Goal: Ask a question

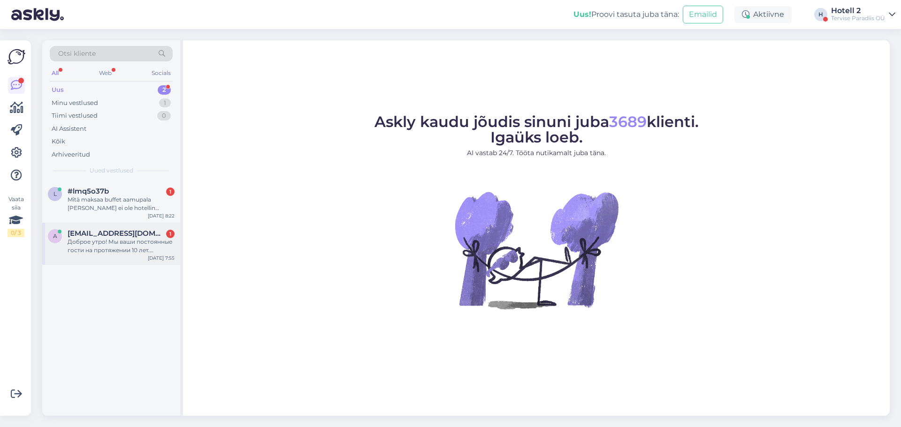
click at [98, 241] on div "Доброе утро! Мы ваши постоянные гости на протяжении 10 лет. Приезжали к вам с с…" at bounding box center [121, 246] width 107 height 17
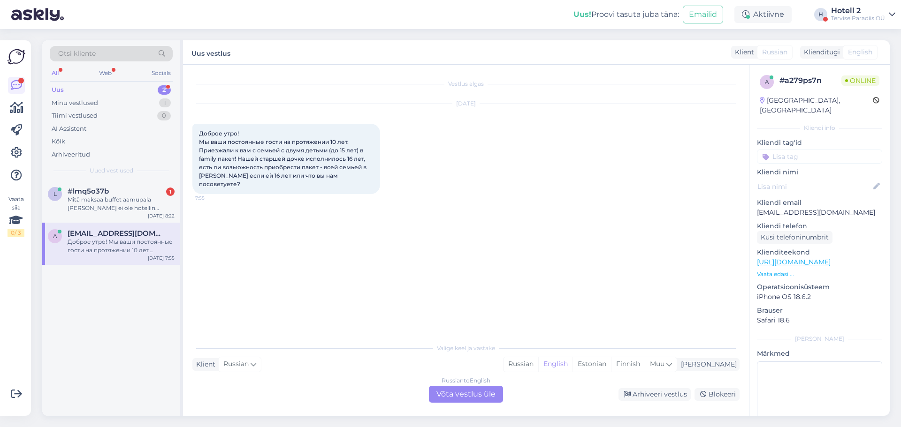
click at [469, 393] on div "Russian to English Võta vestlus üle" at bounding box center [466, 394] width 74 height 17
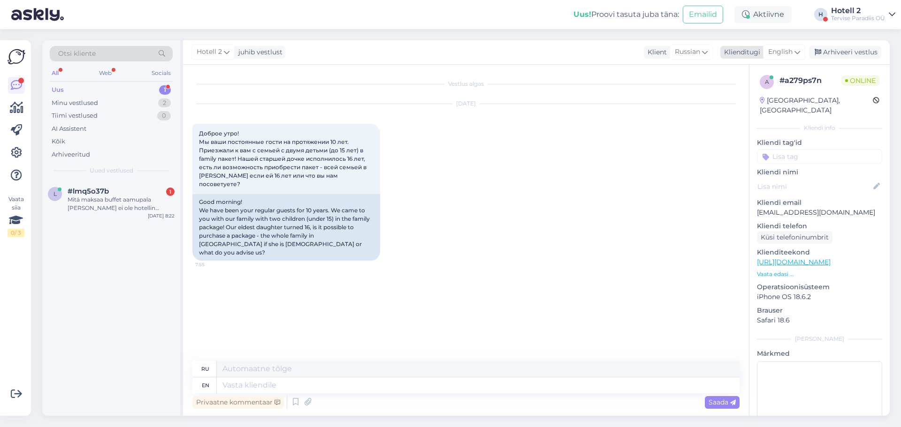
click at [795, 54] on icon at bounding box center [797, 52] width 6 height 10
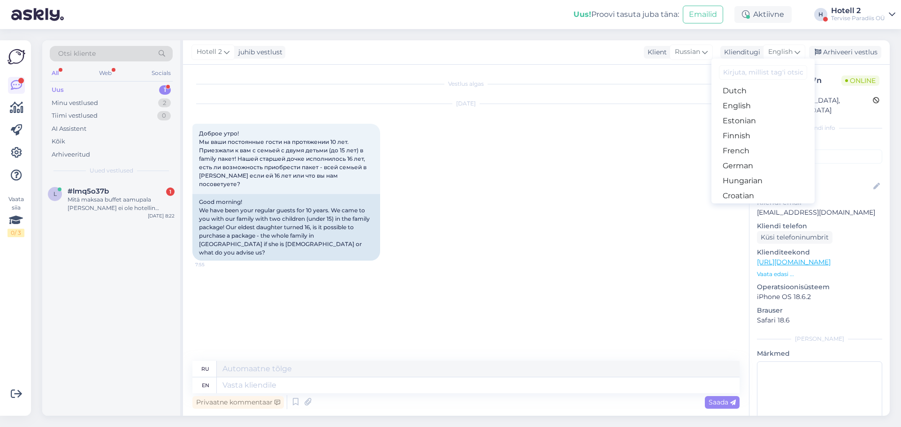
scroll to position [94, 0]
click at [755, 121] on link "Estonian" at bounding box center [762, 120] width 103 height 15
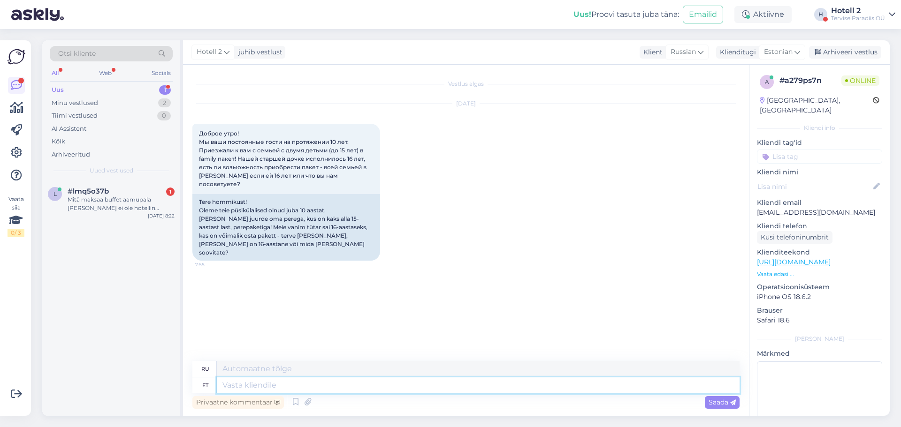
click at [278, 382] on textarea at bounding box center [478, 386] width 523 height 16
type textarea "Palun"
type textarea "Пожалуйста"
type textarea "Palun edastage"
type textarea "Пожалуйста, перешлите"
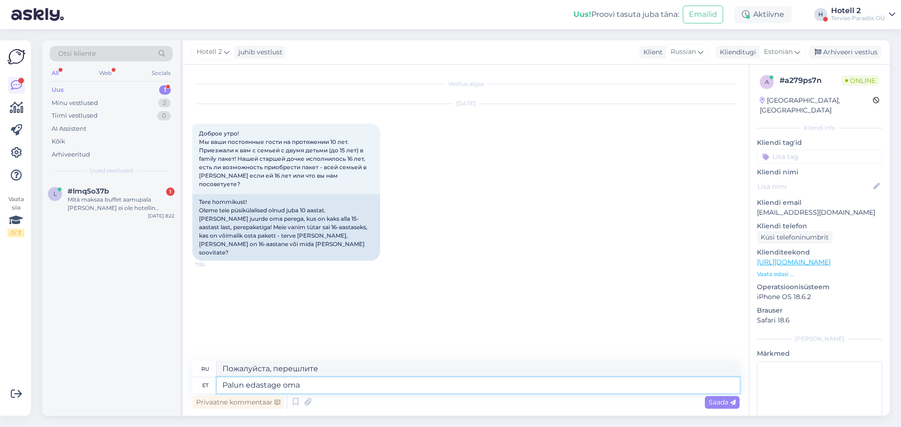
type textarea "Palun edastage oma"
type textarea "Пожалуйста, перешлите ваш"
type textarea "Palun edastage oma broneerimissoov"
type textarea "Пожалуйста, отправьте запрос на бронирование."
type textarea "Palun edastage oma broneerimissoov aadressile s"
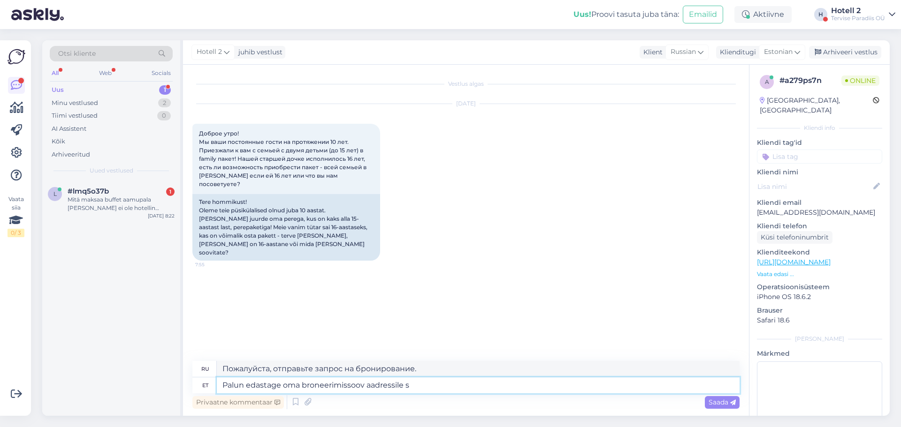
type textarea "Пожалуйста, отправьте запрос на бронирование по адресу"
type textarea "Palun edastage oma broneerimissoov aadressile sales@"
type textarea "Пожалуйста, отправьте запрос на бронирование в отдел продаж."
type textarea "Palun edastage oma broneerimissoov aadressile sales@spa.ee"
type textarea "Пожалуйста, отправьте запрос на бронирование на sales@spa.ee"
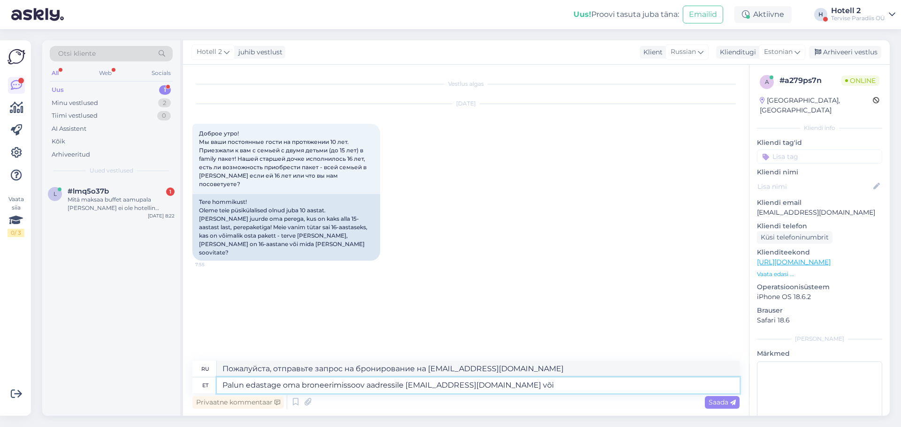
type textarea "Palun edastage oma broneerimissoov aadressile sales@spa.ee või"
type textarea "Пожалуйста, отправьте запрос на бронирование на sales@spa.ee или"
type textarea "Palun edastage oma broneerimissoov aadressile sales@spa.ee või hotell@spa.ee"
type textarea "Пожалуйста, отправьте запрос на бронирование на sales@spa.ee или hotell@spa.ee"
type textarea "Palun edastage oma broneerimissoov aadressile sales@spa.ee või hotell@spa.ee"
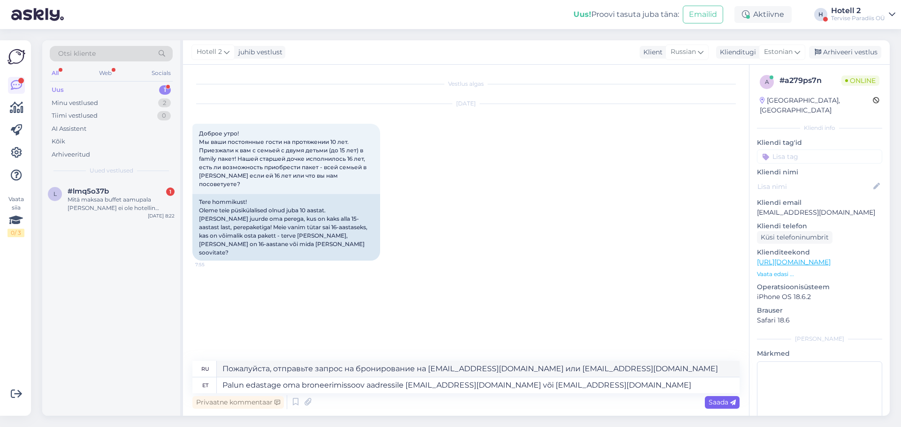
click at [714, 400] on span "Saada" at bounding box center [722, 402] width 27 height 8
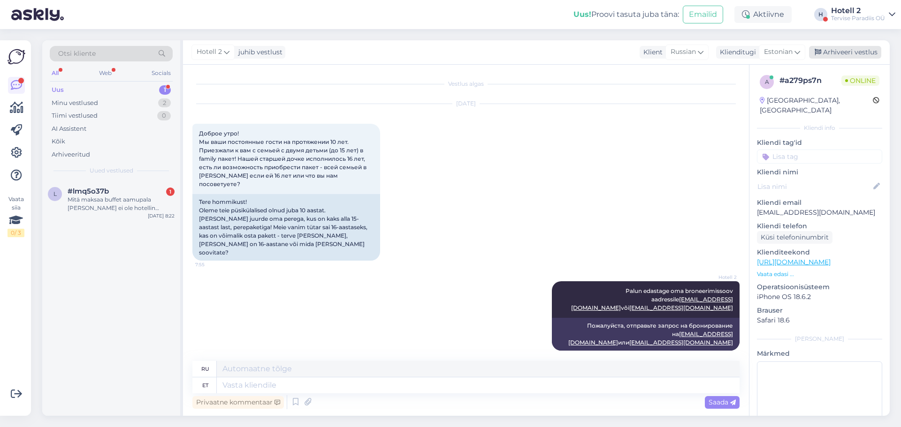
click at [870, 50] on div "Arhiveeri vestlus" at bounding box center [845, 52] width 72 height 13
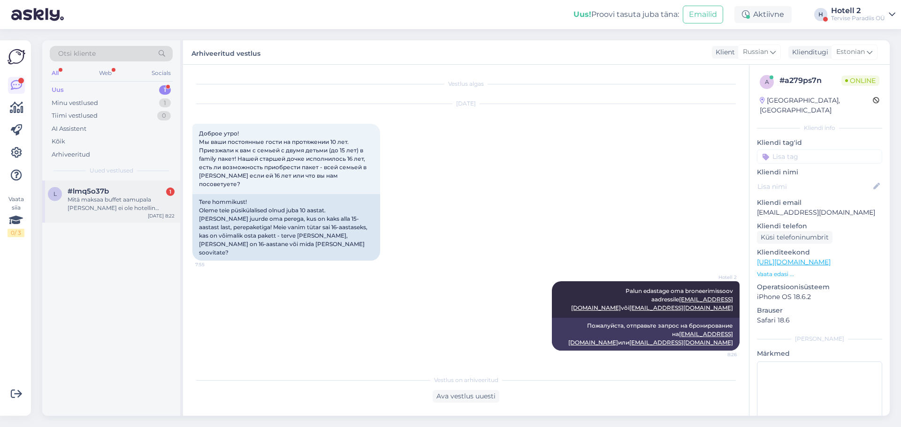
click at [109, 200] on div "Mitä maksaa buffet aamupala jos ei ole hotellin vieras?" at bounding box center [121, 204] width 107 height 17
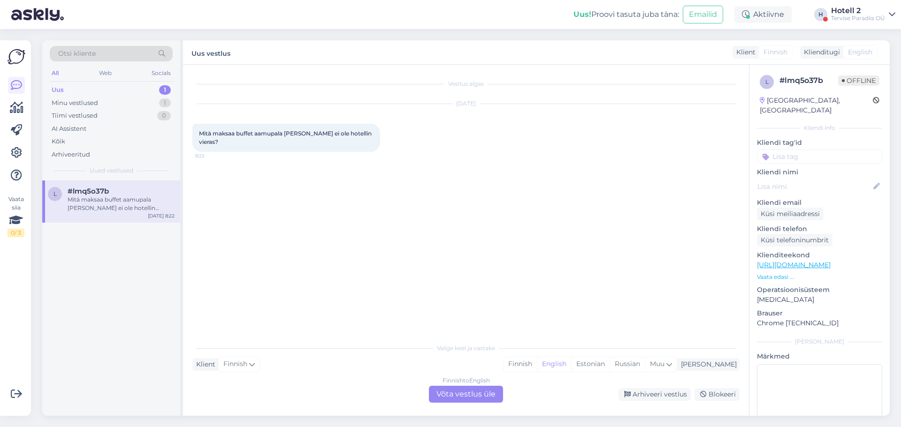
click at [446, 395] on div "Finnish to English Võta vestlus üle" at bounding box center [466, 394] width 74 height 17
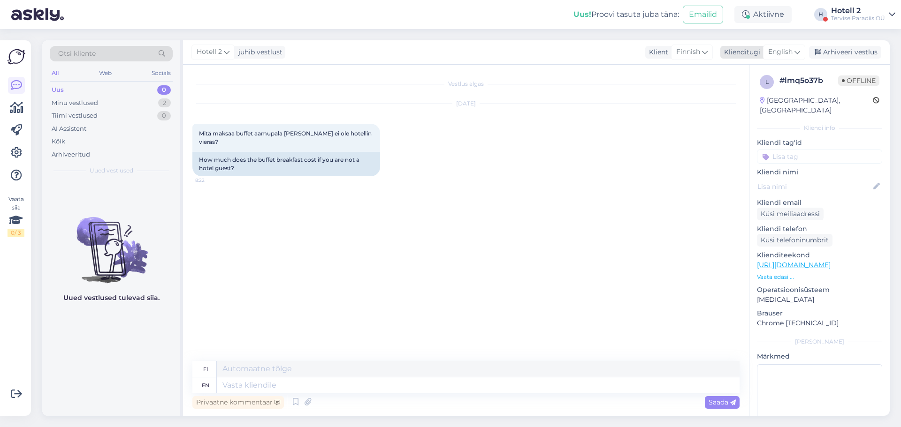
click at [800, 53] on icon at bounding box center [797, 52] width 6 height 10
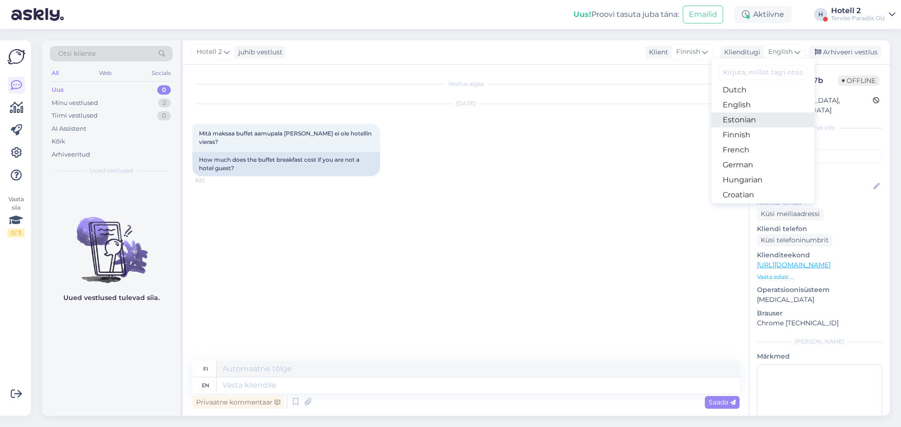
click at [755, 125] on link "Estonian" at bounding box center [762, 120] width 103 height 15
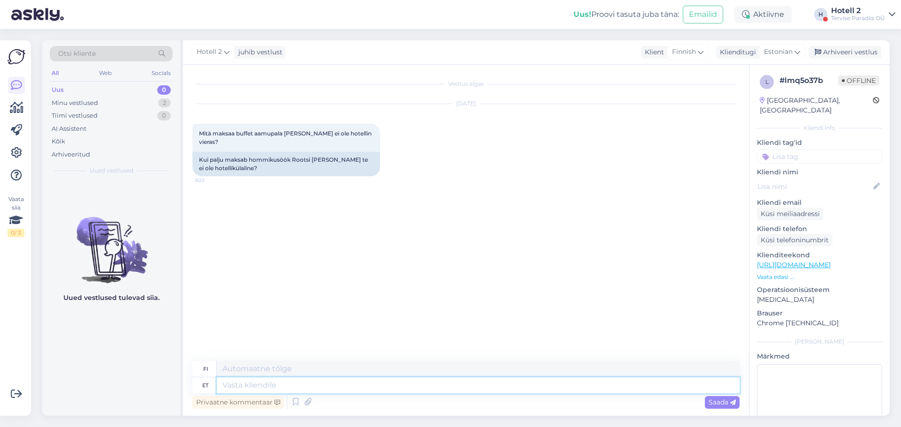
click at [274, 385] on textarea at bounding box center [478, 386] width 523 height 16
type textarea "Hommikusöögi"
type textarea "Aamiainen"
type textarea "Hommikusöögi hind:"
type textarea "Aamiaisen hinta"
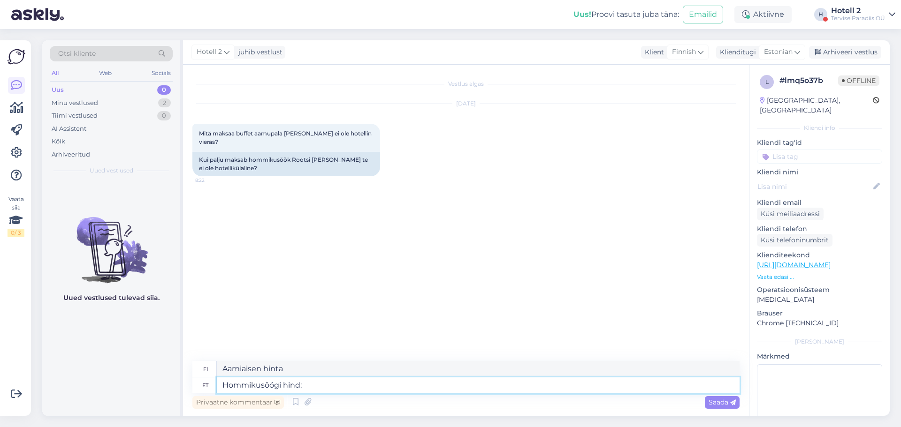
type textarea "Hommikusöögi hind:"
type textarea "Aamiaisen hinta:"
type textarea "Hommikusöögi hind: 19"
type textarea "Aamiaisen hinta: 19"
type textarea "Hommikusöögi hind: 19 EUR t"
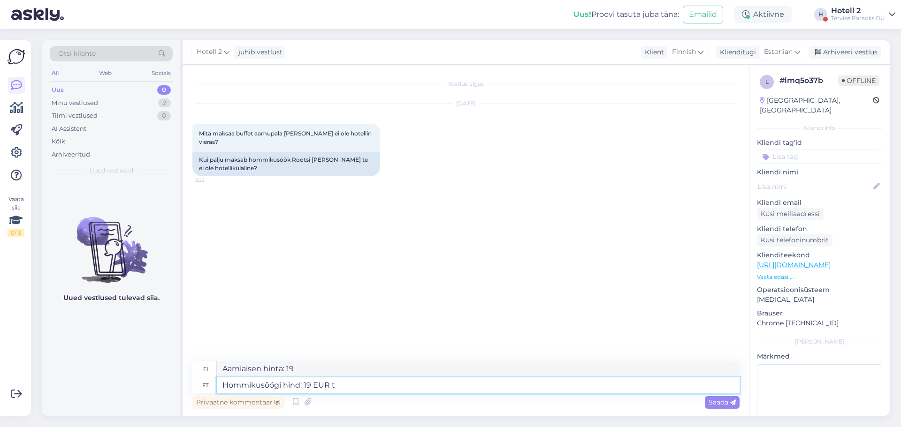
type textarea "Aamiaisen hinta: 19 EUR"
type textarea "Hommikusöögi hind: 19 EUR täiskasv"
type textarea "Aamiaisen hinta: 19 EUR aikuiselta"
type textarea "Hommikusöögi hind: 19 EUR täiskasvanu ja 11"
type textarea "Aamiaisen hinta: 19 EUR aikuiselta ja 11 EUR lapselta"
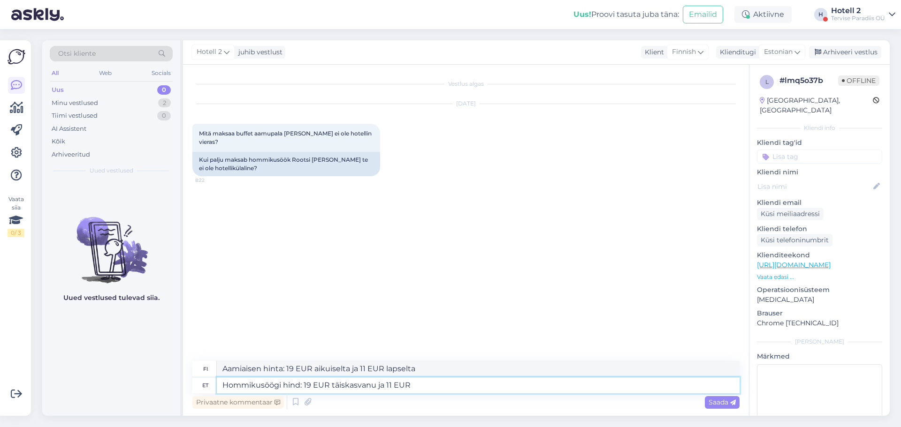
type textarea "Hommikusöögi hind: 19 EUR täiskasvanu ja 11 EUR"
type textarea "Aamiaisen hinta: 19 EUR aikuisille ja 11 EUR"
type textarea "Hommikusöögi hind: 19 EUR täiskasvanu ja 11 EUR laps"
type textarea "Aamiaisen hinta: 19 EUR aikuiselta ja 11 EUR lapselta"
type textarea "Hommikusöögi hind: 19 EUR täiskasvanu ja 11 EUR laps"
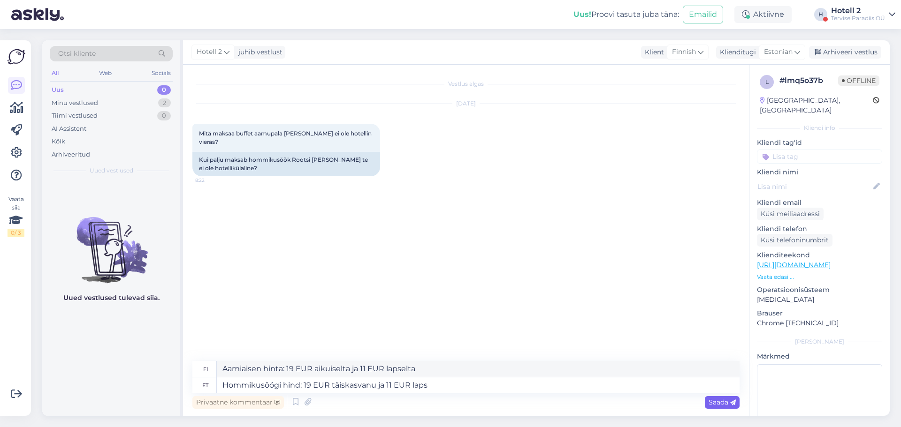
click at [723, 402] on span "Saada" at bounding box center [722, 402] width 27 height 8
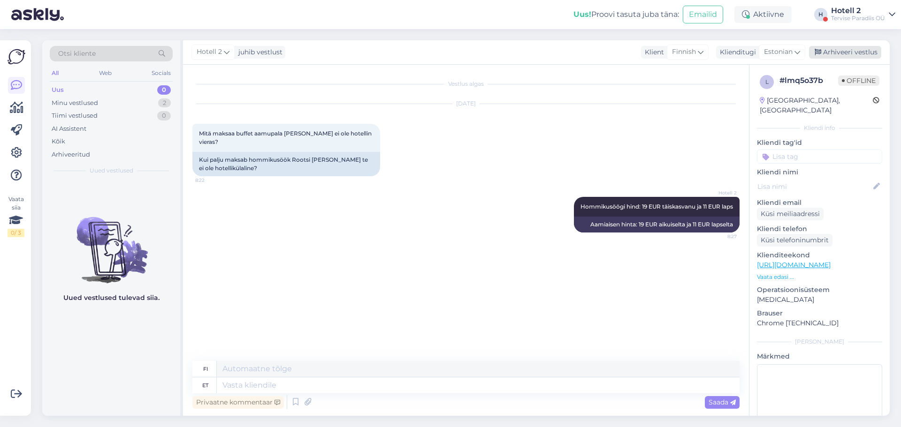
click at [869, 54] on div "Arhiveeri vestlus" at bounding box center [845, 52] width 72 height 13
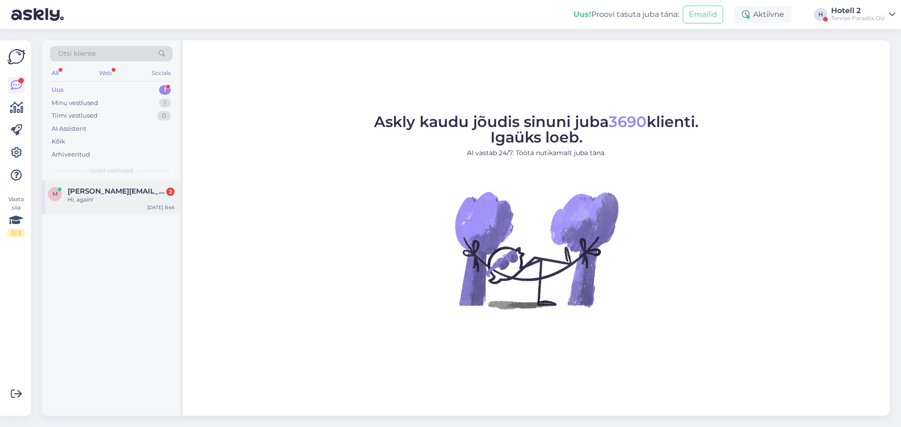
click at [73, 203] on div "Hi, again!" at bounding box center [121, 200] width 107 height 8
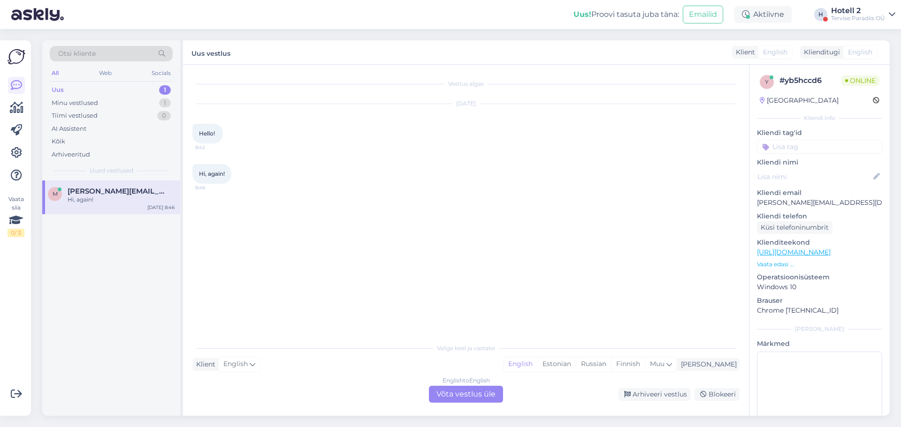
click at [448, 390] on div "English to English Võta vestlus üle" at bounding box center [466, 394] width 74 height 17
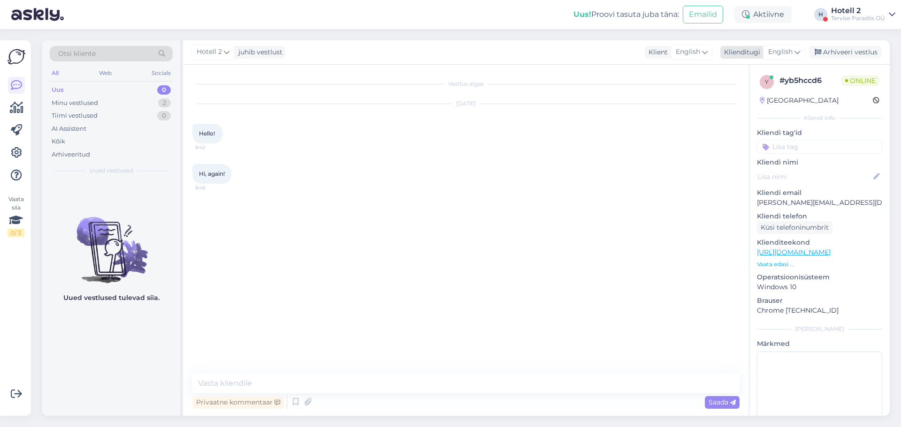
click at [803, 54] on div "English" at bounding box center [784, 52] width 42 height 15
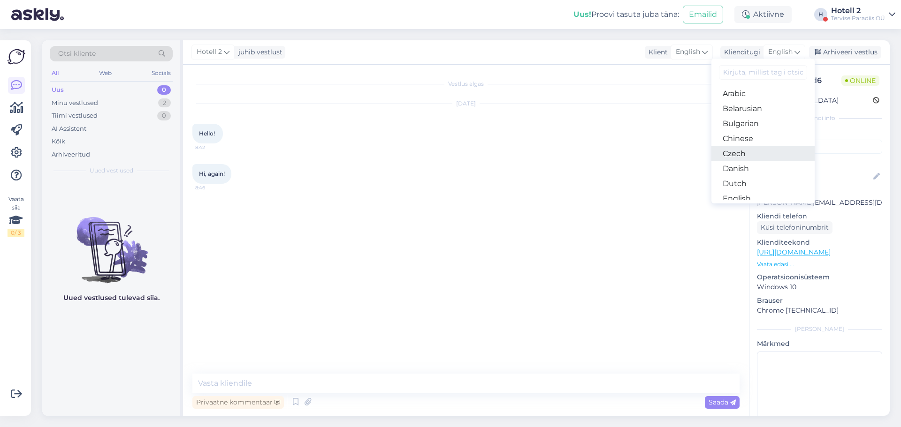
scroll to position [47, 0]
click at [755, 168] on link "Estonian" at bounding box center [762, 167] width 103 height 15
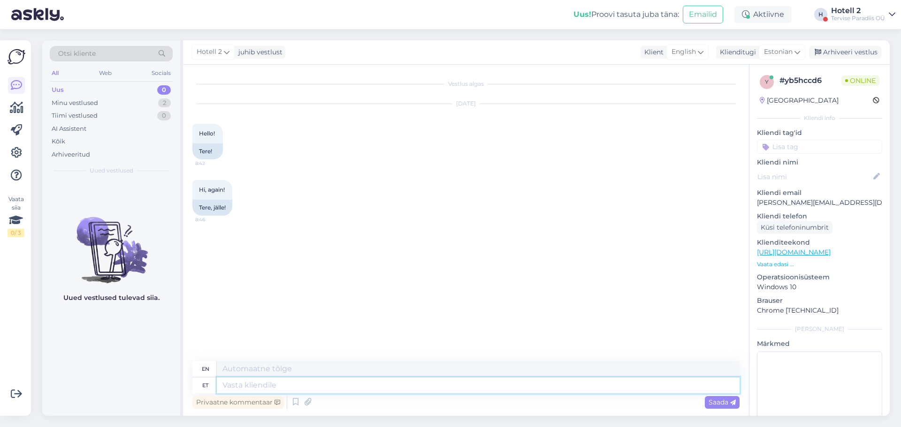
drag, startPoint x: 247, startPoint y: 388, endPoint x: 262, endPoint y: 388, distance: 14.6
click at [247, 388] on textarea at bounding box center [478, 386] width 523 height 16
type textarea "Tere"
type textarea "Hello"
type textarea "Tere"
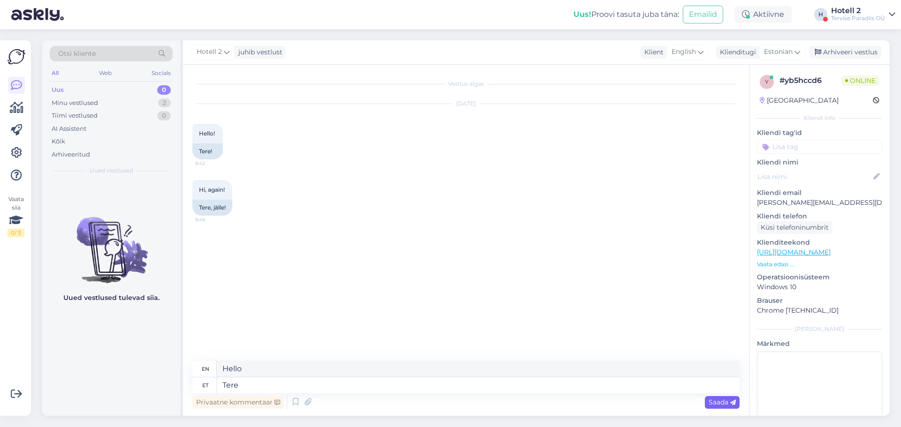
click at [712, 404] on span "Saada" at bounding box center [722, 402] width 27 height 8
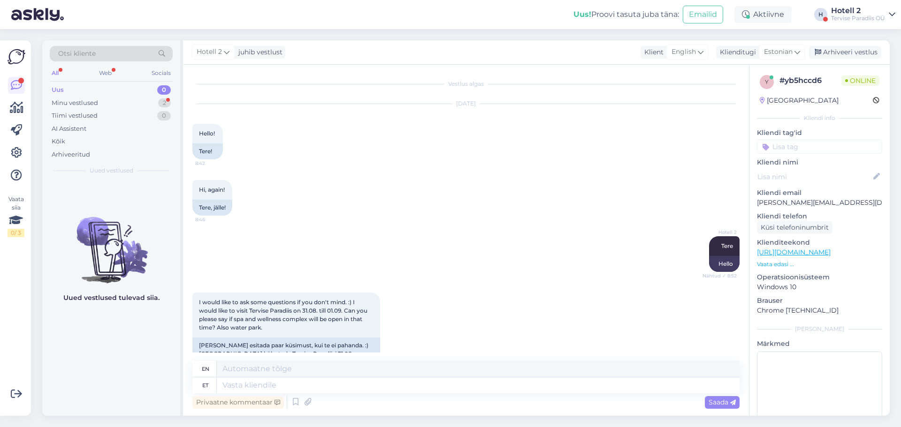
scroll to position [37, 0]
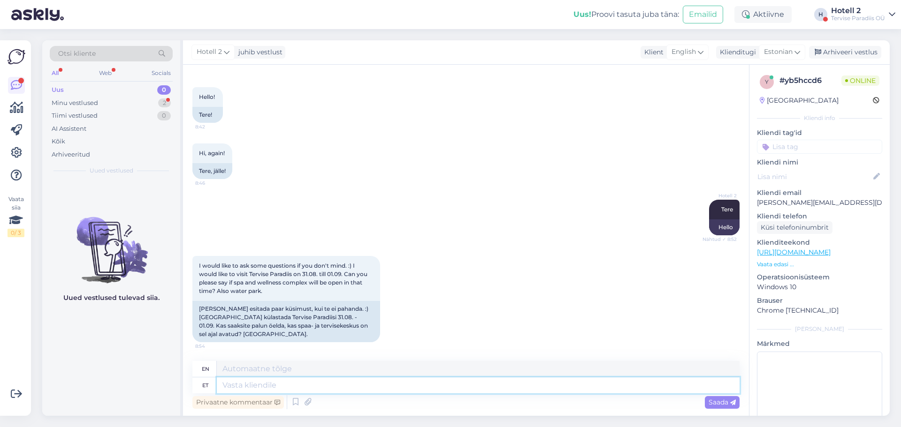
click at [246, 389] on textarea at bounding box center [478, 386] width 523 height 16
type textarea "Ter"
type textarea "Hello"
type textarea "T"
type textarea "Alates"
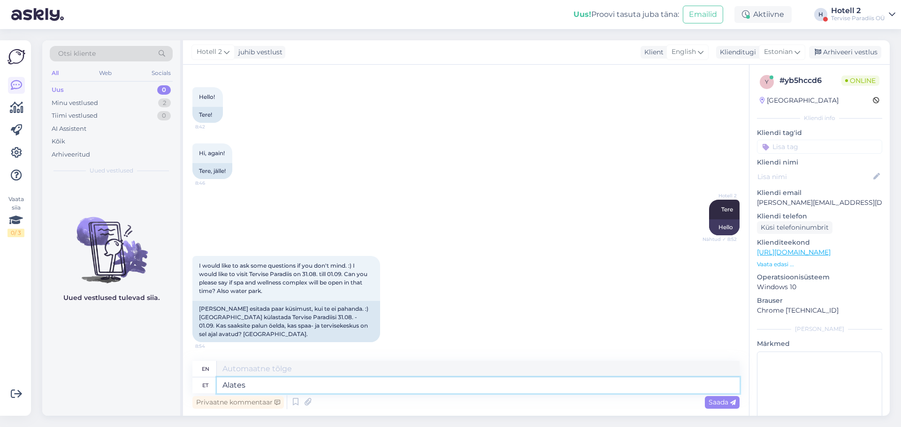
type textarea "From"
type textarea "Alates 01.09"
type textarea "From 01.09"
type textarea "Alates 01.09 on v"
type textarea "From 01.09 ."
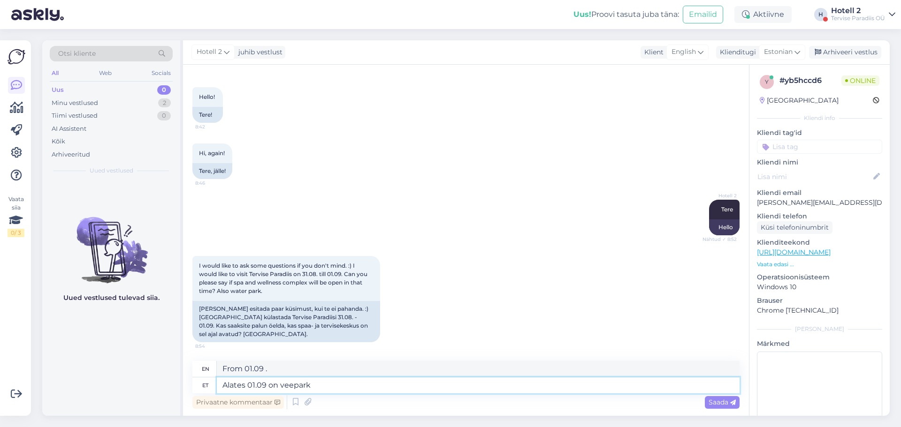
type textarea "Alates 01.09 on veepark"
type textarea "From 01.09 there is a water park"
type textarea "Alates 01.09 on veepark hooldustöödeks"
type textarea "From 01.09 the water park is for maintenance"
type textarea "Alates 01.09 on veepark hooldustöödeks suletud"
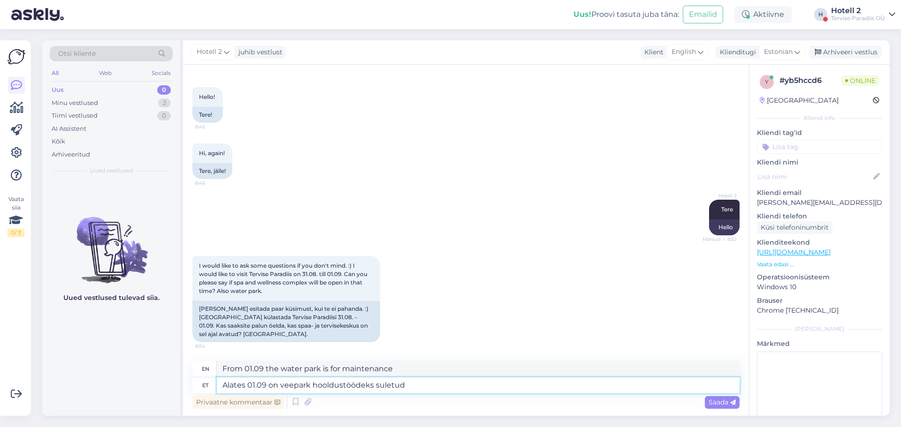
type textarea "From 01.09 the water park is closed for maintenance."
type textarea "Alates 01.09 on veepark hooldustöödeks suletud."
type textarea "The water park is closed for maintenance from 01.09 ."
type textarea "Alates 01.09 on veepark hooldustöödeks suletud. Ujula"
type textarea "From 01.09 the water park is closed for maintenance. Swimming pool"
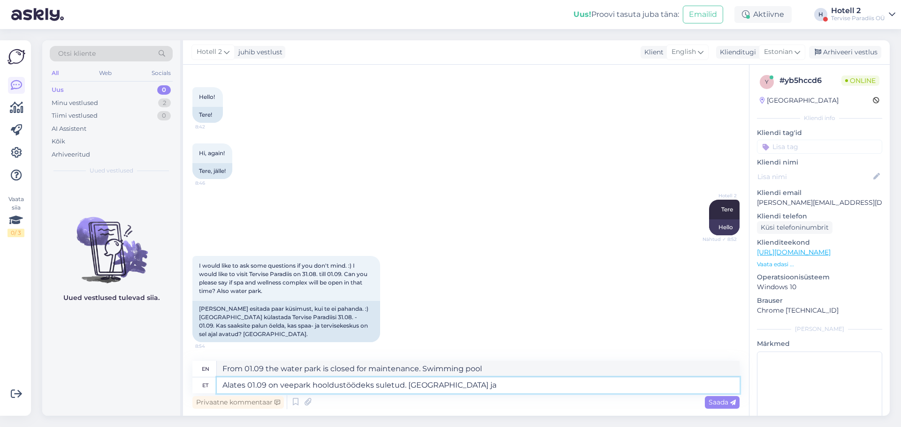
type textarea "Alates 01.09 on veepark hooldustöödeks suletud. Ujula ja"
type textarea "The water park is closed for maintenance from 01.09 . The swimming pool and"
type textarea "Alates 01.09 on veepark hooldustöödeks suletud. Ujula ja saunakeskus"
type textarea "From 01.09 the water park is closed for maintenance. Swimming pool and sauna ce…"
type textarea "Alates 01.09 on veepark hooldustöödeks suletud. Ujula ja saunakeskus on"
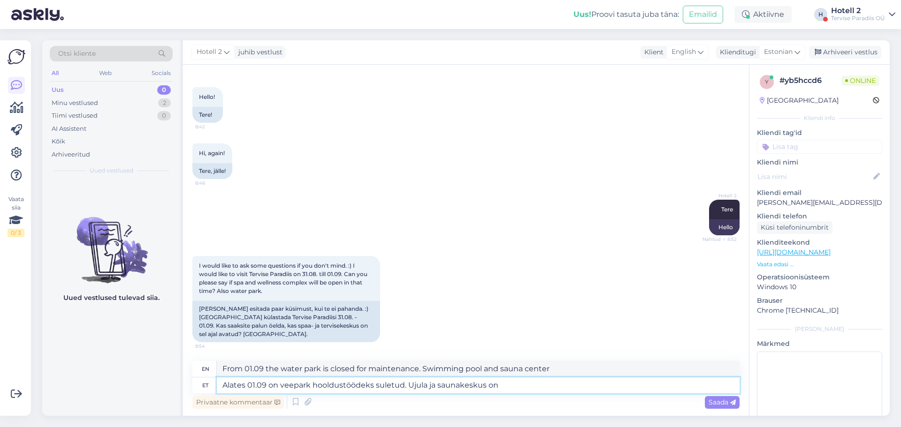
type textarea "The water park is closed for maintenance from 01.09 . The swimming pool and sau…"
type textarea "Alates 01.09 on veepark hooldustöödeks suletud. Ujula ja saunakeskus on avatud"
type textarea "From 01.09 the water park is closed for maintenance. The swimming pool and saun…"
type textarea "Alates 01.09 on veepark hooldustöödeks suletud. Ujula ja saunakeskus on avatud"
click at [711, 397] on div "Saada" at bounding box center [722, 402] width 35 height 13
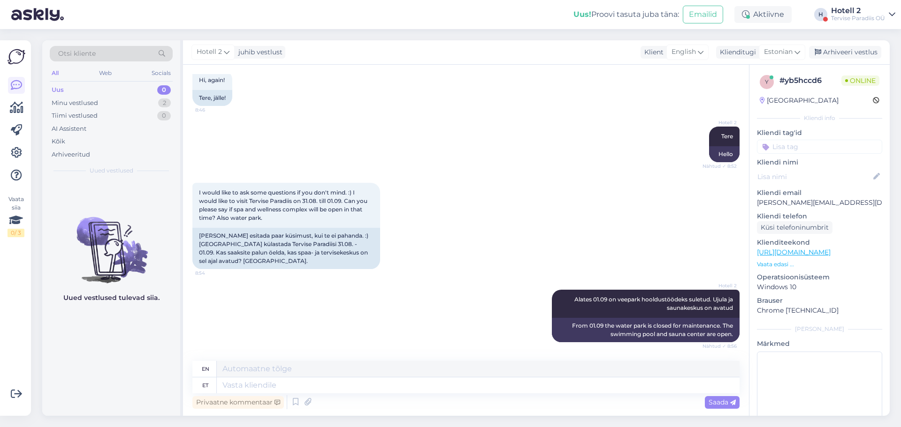
scroll to position [200, 0]
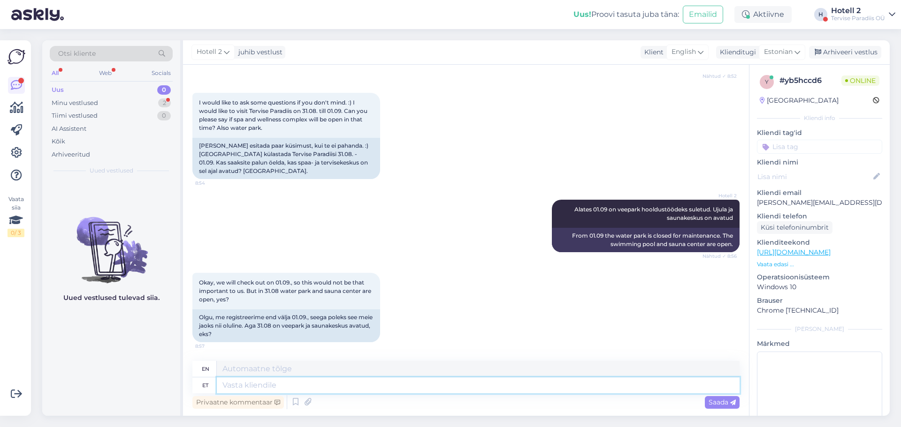
click at [284, 389] on textarea at bounding box center [478, 386] width 523 height 16
type textarea "jah,"
type textarea "yes,"
type textarea "jah, 31.08"
type textarea "yes, 31.08"
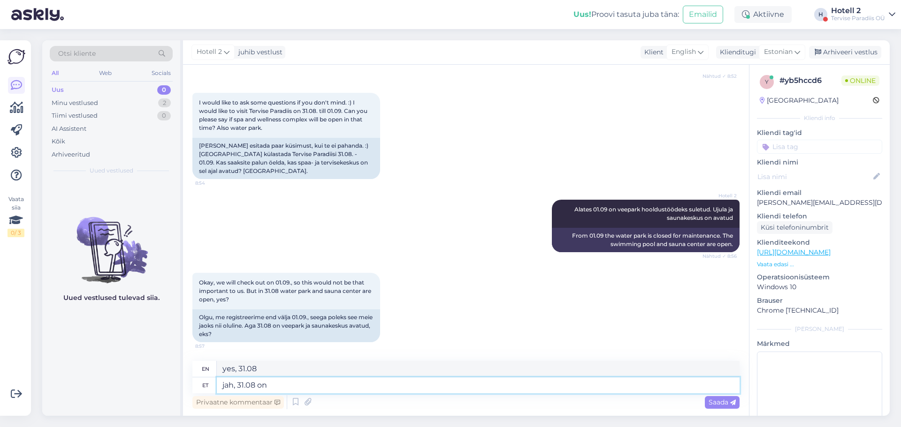
type textarea "jah, 31.08 on"
type textarea "yes, 31.08 is"
type textarea "jah, 31.08 on avatud"
type textarea "yes, 31.08 is open"
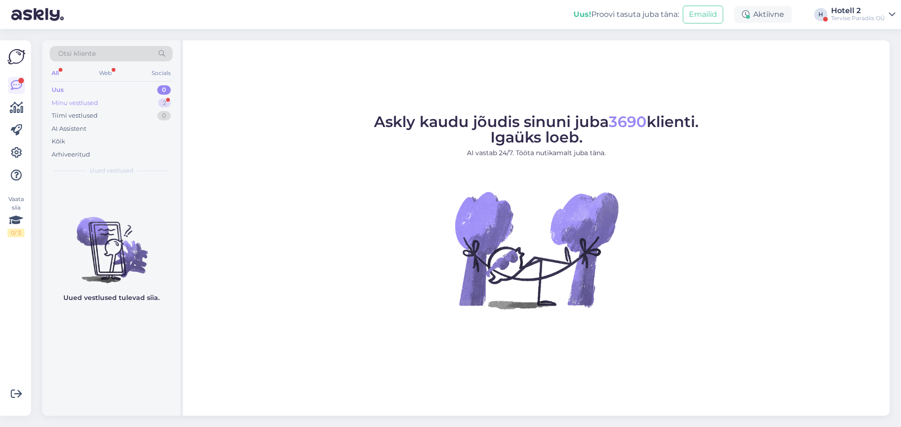
click at [71, 100] on div "Minu vestlused" at bounding box center [75, 103] width 46 height 9
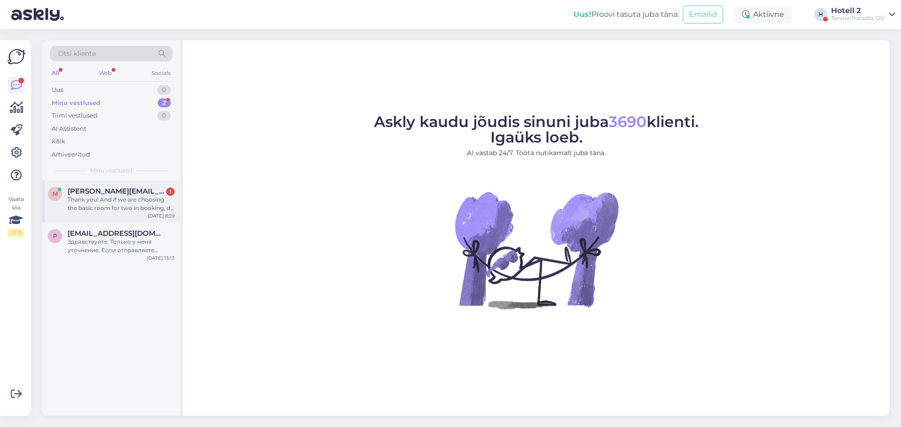
click at [131, 207] on div "Thank you! And if we are choosing the basic room for two in booking, do we have…" at bounding box center [121, 204] width 107 height 17
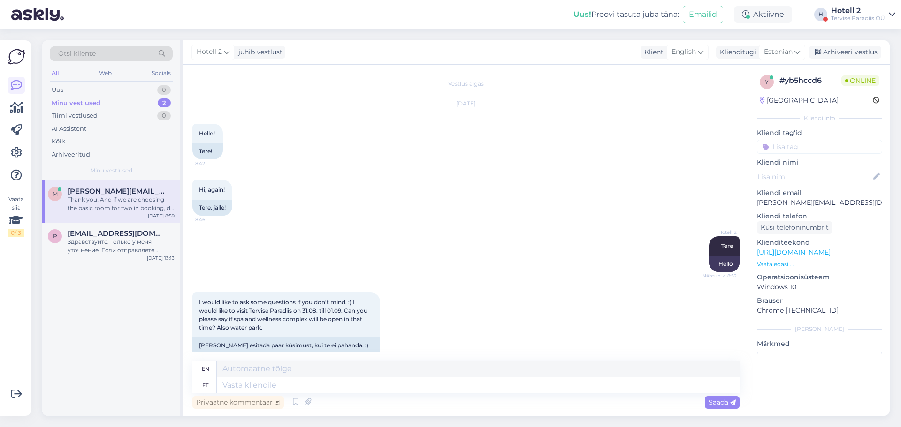
scroll to position [346, 0]
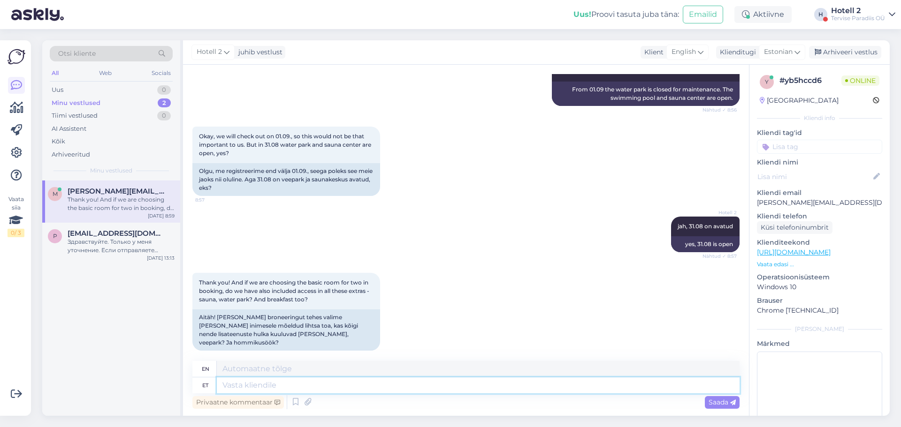
click at [316, 381] on textarea at bounding box center [478, 386] width 523 height 16
type textarea "Hommikusöök"
type textarea "Breakfast"
type textarea "Hommikusöök kuulub"
type textarea "Breakfast is included."
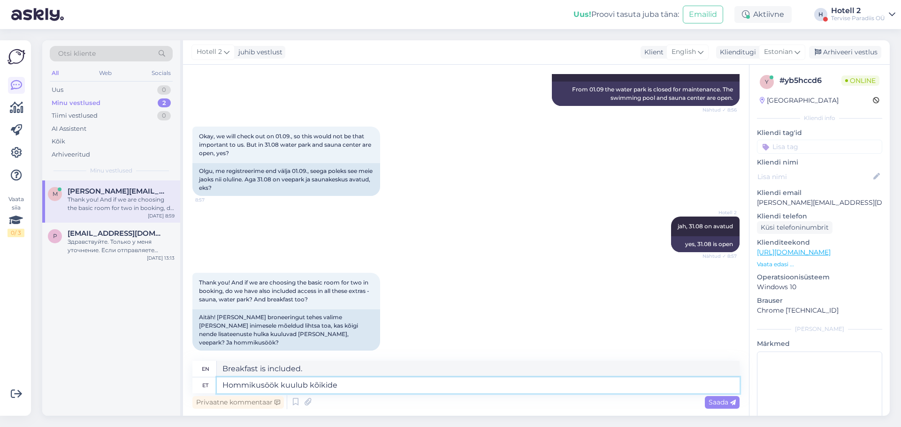
type textarea "Hommikusöök kuulub kõikide p"
type textarea "Breakfast is included for everyone."
type textarea "Hommikusöök kuulub kõikide pakettide"
type textarea "Breakfast is included in all packages."
type textarea "Hommikusöök kuulub kõikide pakettide juurde. Tavalisel majutuspakettil"
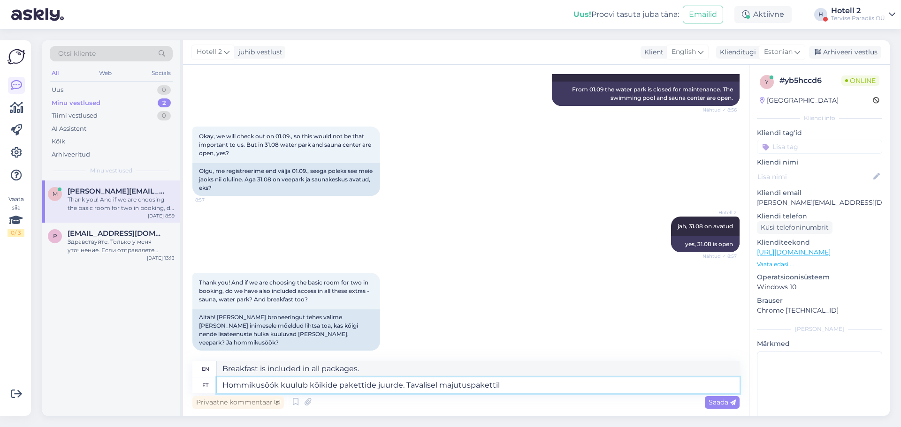
type textarea "Breakfast is included in all packages. The standard accommodation package"
type textarea "Hommikusöök kuulub kõikide pakettide juurde. Tavalisel majutuspakettil on"
type textarea "Breakfast is included in all packages. The standard accommodation package inclu…"
type textarea "Hommikusöök kuulub kõikide pakettide juurde. Tavalisel majutuspakettil on veeke…"
type textarea "Breakfast is included in all packages. The regular accommodation package includ…"
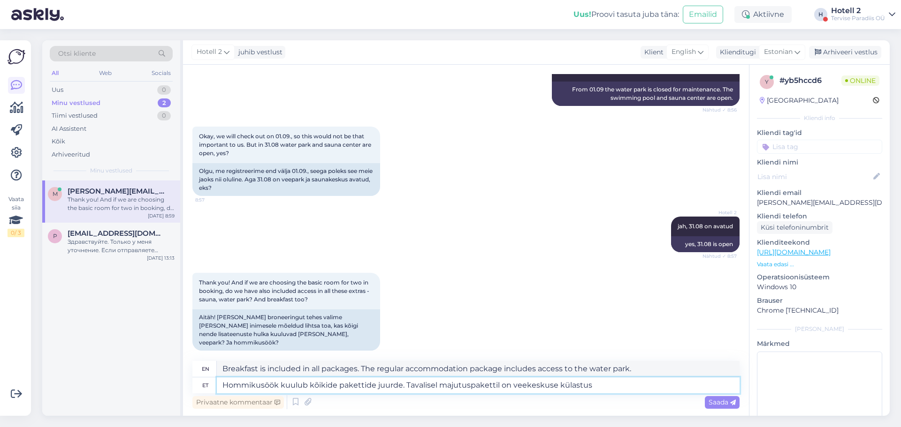
type textarea "Hommikusöök kuulub kõikide pakettide juurde. Tavalisel majutuspakettil on veeke…"
type textarea "Breakfast is included in all packages. The regular accommodation package includ…"
click at [490, 387] on textarea "Hommikusöök kuulub kõikide pakettide juurde. Tavalisel majutuspakettil on veeke…" at bounding box center [478, 386] width 523 height 16
click at [635, 388] on textarea "Hommikusöök kuulub kõikide pakettide juurde. Tavalisel majutuspaketil on veekes…" at bounding box center [478, 386] width 523 height 16
type textarea "Hommikusöök kuulub kõikide pakettide juurde. Tavalisel majutuspaketil on veekes…"
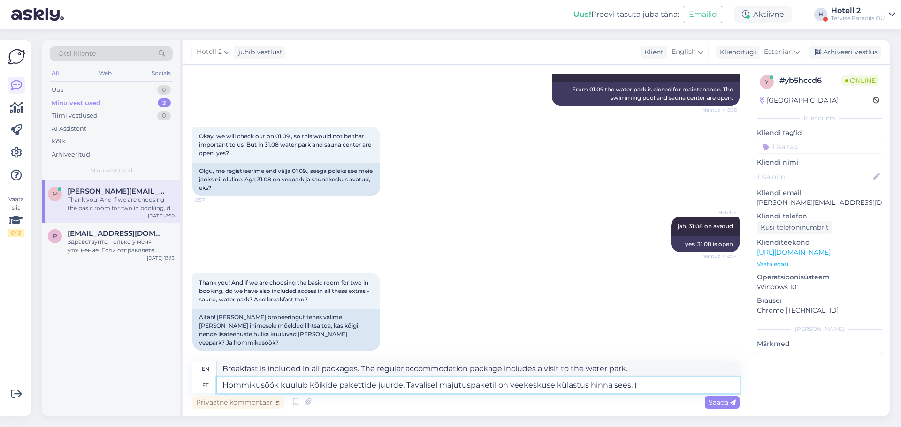
type textarea "Breakfast is included in all packages. The regular accommodation package includ…"
type textarea "Hommikusöök kuulub kõikide pakettide juurde. Tavalisel majutuspaketil on veekes…"
type textarea "Breakfast is included in all packages. The regular accommodation package includ…"
type textarea "Hommikusöök kuulub kõikide pakettide juurde. Tavalisel majutuspaketil on veekes…"
type textarea "Breakfast is included in all packages. The regular accommodation package includ…"
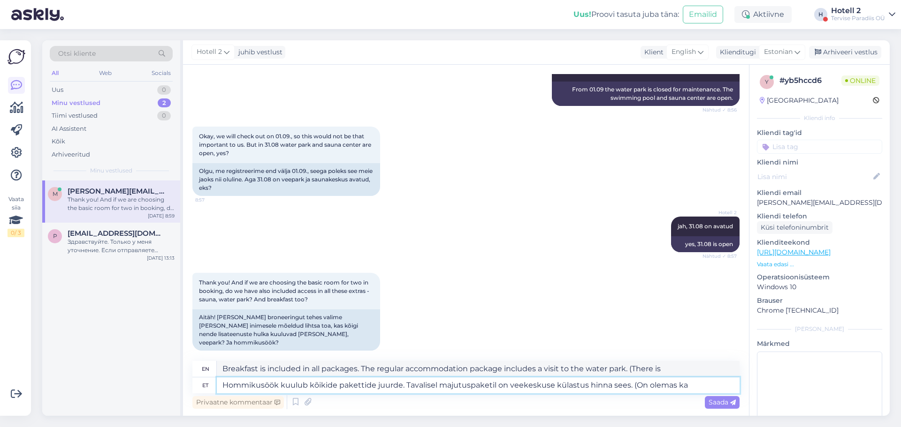
type textarea "Hommikusöök kuulub kõikide pakettide juurde. Tavalisel majutuspaketil on veekes…"
type textarea "Breakfast is included in all packages. The regular accommodation package includ…"
type textarea "Hommikusöök kuulub kõikide pakettide juurde. Tavalisel majutuspaketil on veekes…"
type textarea "Breakfast is included in all packages. The regular accommodation package includ…"
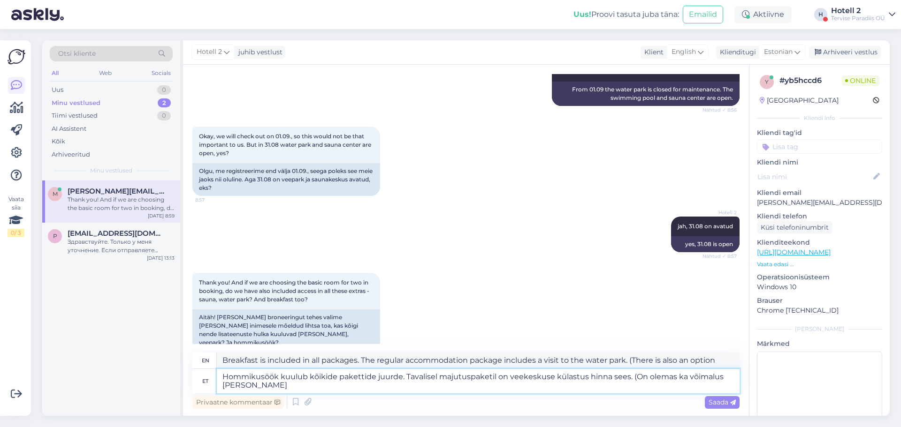
type textarea "Hommikusöök kuulub kõikide pakettide juurde. Tavalisel majutuspaketil on veekes…"
type textarea "Breakfast is included in all packages. The regular accommodation package includ…"
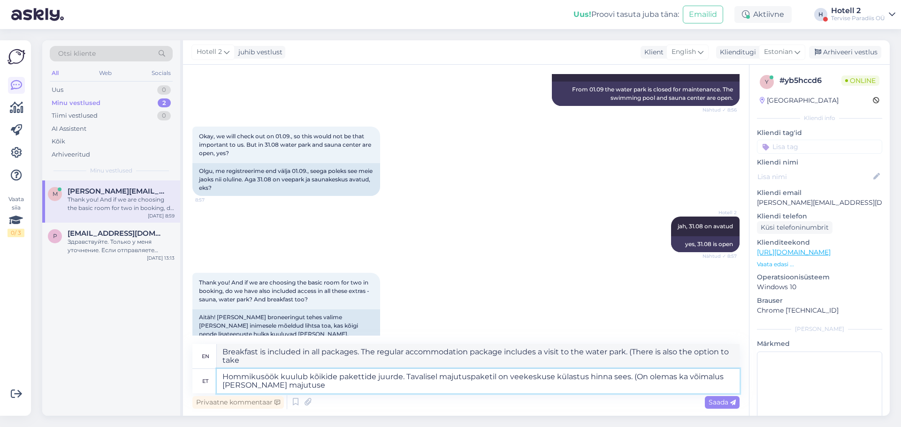
type textarea "Hommikusöök kuulub kõikide pakettide juurde. Tavalisel majutuspaketil on veekes…"
type textarea "Breakfast is included in all packages. The regular accommodation package includ…"
type textarea "Hommikusöök kuulub kõikide pakettide juurde. Tavalisel majutuspaketil on veekes…"
type textarea "Breakfast is included in all packages. The regular accommodation package includ…"
type textarea "Hommikusöök kuulub kõikide pakettide juurde. Tavalisel majutuspaketil on veekes…"
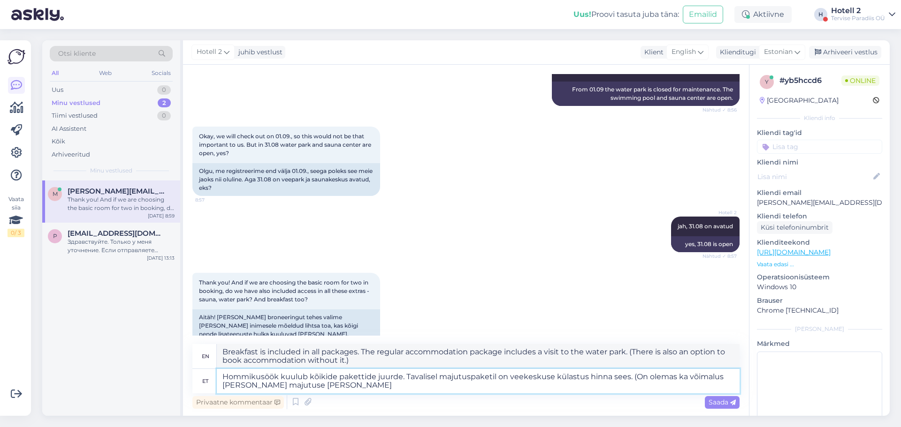
type textarea "Breakfast is included in all packages. The regular accommodation package includ…"
type textarea "Hommikusöök kuulub kõikide pakettide juurde. Tavalisel majutuspaketil on veekes…"
type textarea "Breakfast is included in all packages. The regular accommodation package includ…"
type textarea "Hommikusöök kuulub kõikide pakettide juurde. Tavalisel majutuspaketil on veekes…"
type textarea "Breakfast is included in all packages. The regular accommodation package includ…"
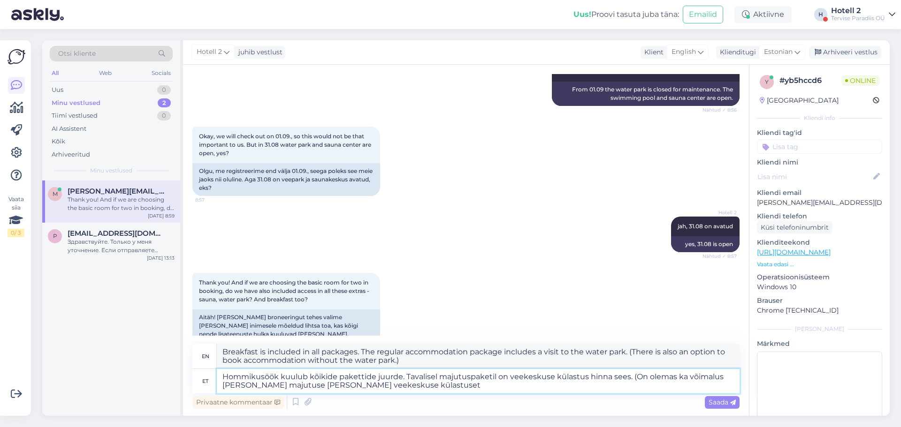
type textarea "Hommikusöök kuulub kõikide pakettide juurde. Tavalisel majutuspaketil on veekes…"
type textarea "Breakfast is included in all packages. The regular accommodation package includ…"
type textarea "Hommikusöök kuulub kõikide pakettide juurde. Tavalisel majutuspaketil on veekes…"
type textarea "Breakfast is included in all packages. The regular accommodation package includ…"
click at [404, 378] on textarea "Hommikusöök kuulub kõikide pakettide juurde. Tavalisel majutuspaketil on veekes…" at bounding box center [478, 381] width 523 height 24
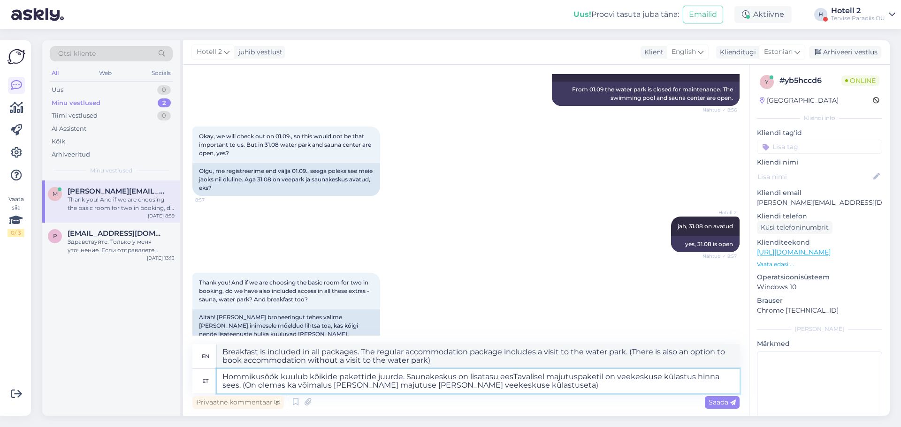
type textarea "Hommikusöök kuulub kõikide pakettide juurde. Saunakeskus on lisatasu eestTavali…"
type textarea "Breakfast is included in all packages. Sauna center is available at an addition…"
type textarea "Hommikusöök kuulub kõikide pakettide juurde. Saunakeskus on lisatasu eest.Taval…"
type textarea "Breakfast is included in all packages. Sauna center is available eest.Tavalisel…"
type textarea "Hommikusöök kuulub kõikide pakettide juurde. Saunakeskus on lisatasu eest. Tava…"
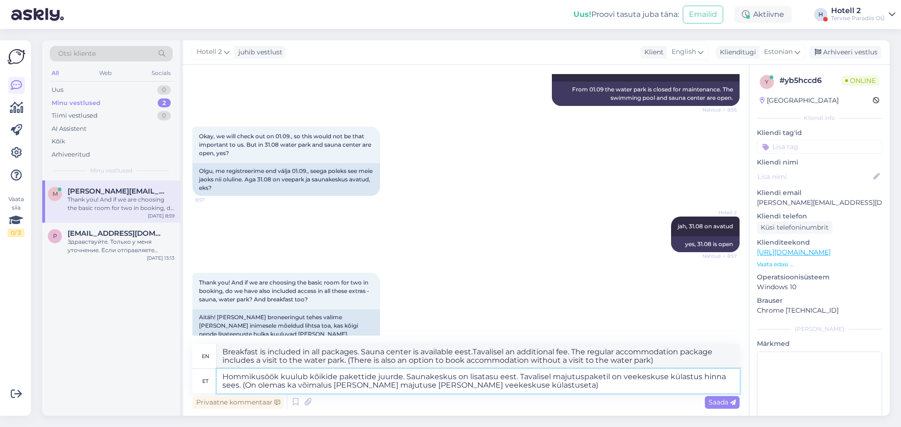
type textarea "Breakfast is included in all packages. Sauna center is available for an additio…"
type textarea "Hommikusöök kuulub kõikide pakettide juurde. Saunakeskus on lisatasu eest. Tava…"
click at [718, 401] on span "Saada" at bounding box center [722, 402] width 27 height 8
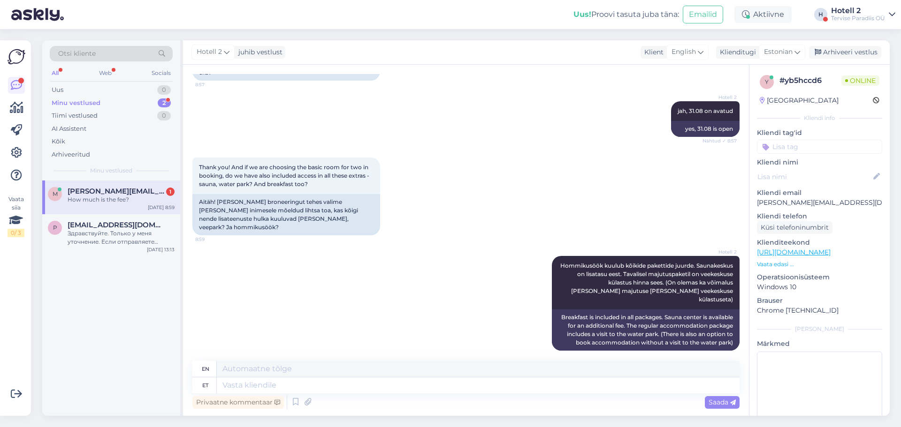
scroll to position [518, 0]
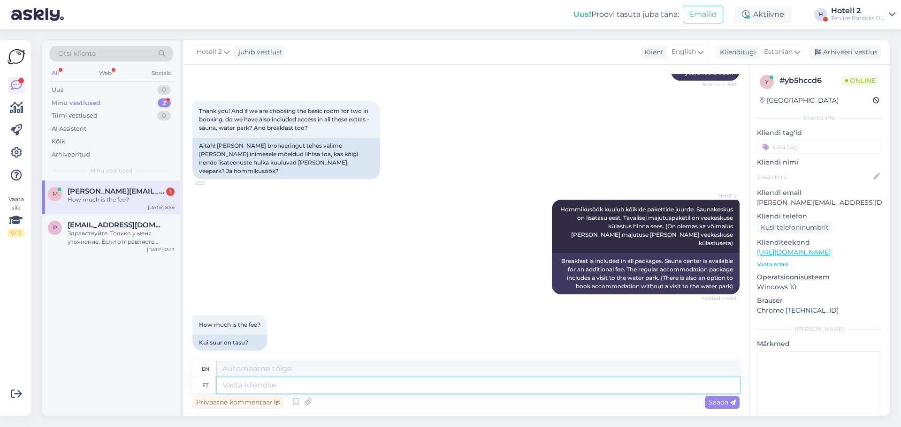
click at [270, 382] on textarea at bounding box center [478, 386] width 523 height 16
type textarea "See"
type textarea "This"
type textarea "See [PERSON_NAME]"
type textarea "It depends."
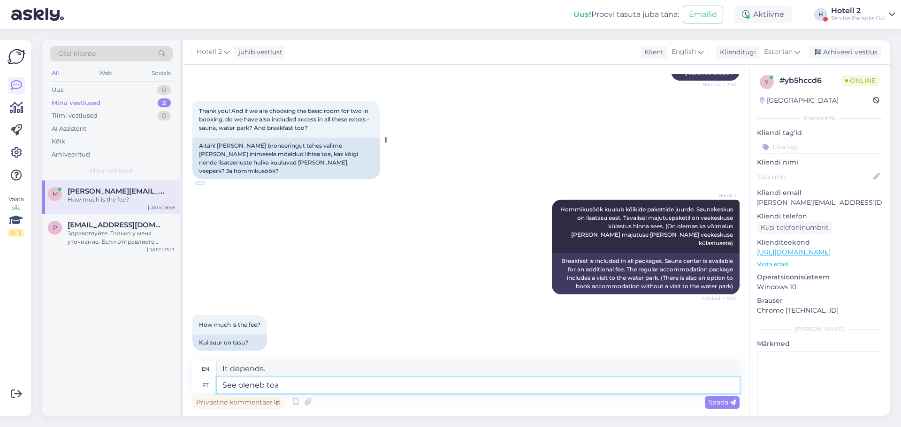
type textarea "See oleneb toat"
type textarea "It depends on the room."
type textarea "See oleneb toatüübist j"
type textarea "It depends on the room type."
type textarea "See oleneb toatüübist ja"
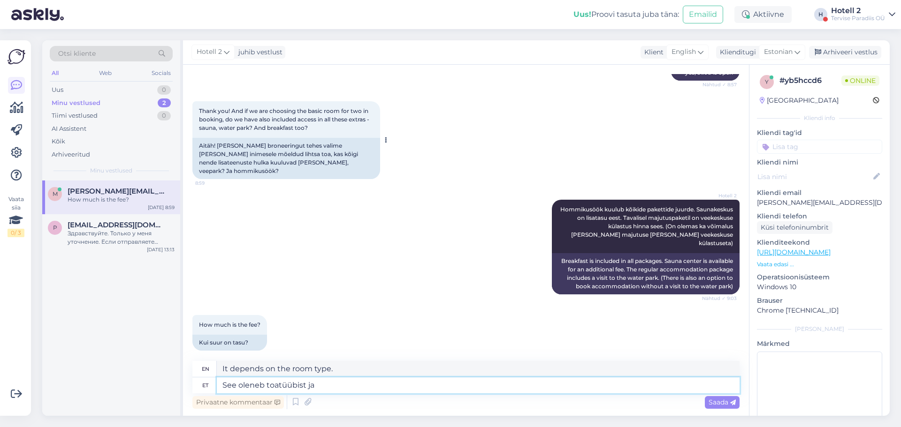
type textarea "It depends on the room type and"
type textarea "See oleneb toatüübist ja inimeste"
type textarea "It depends on the room type and the number of people."
type textarea "See oleneb toatüübist ja inimeste arvust"
type textarea "It depends on the room type and number of people."
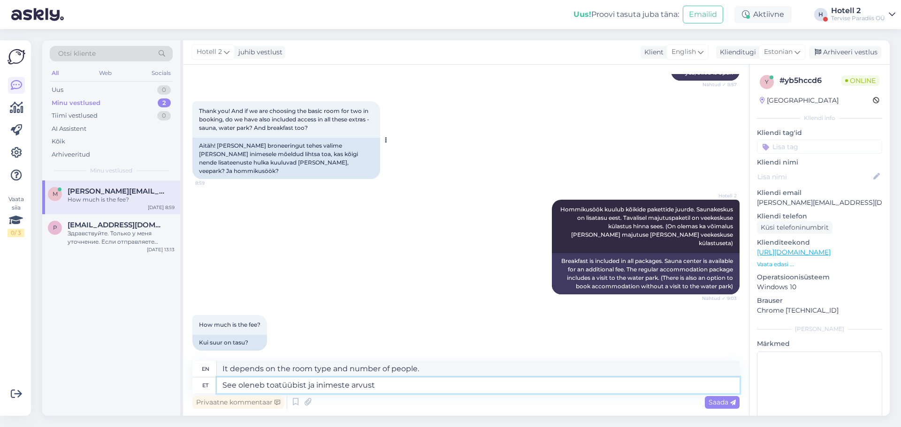
type textarea "See oleneb toatüübist ja inimeste arvust ("
type textarea "This depends on the room type and number of people ("
type textarea "See oleneb toatüübist ja inimeste arvust (kui"
type textarea "This depends on the room type and number of people (if"
type textarea "See oleneb toatüübist ja inimeste arvust (kui teiega"
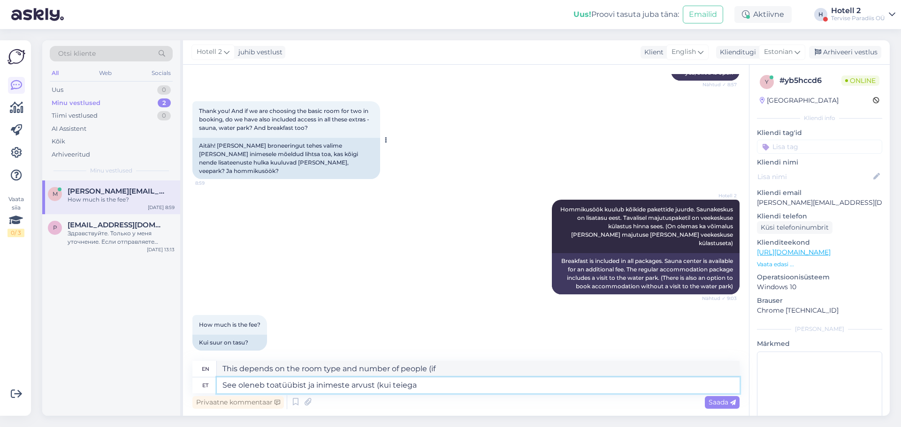
type textarea "This depends on the room type and the number of people (if you are with"
type textarea "See oleneb toatüübist ja inimeste arvust (kui teiega"
type textarea "This depends on the room type and the number of people (if you are with"
type textarea "See oleneb toatüübist ja inimeste arvust (kui teiega on"
type textarea "This depends on the room type and the number of people (if there are any with y…"
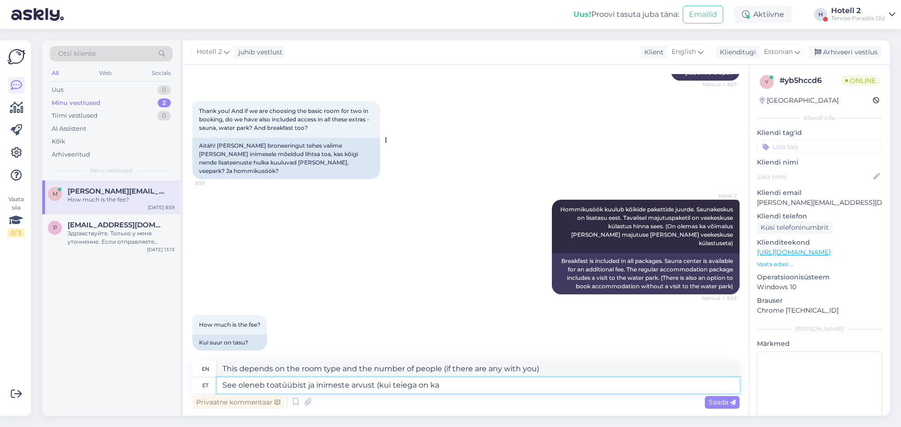
type textarea "See oleneb toatüübist ja inimeste arvust (kui teiega on ka"
type textarea "This depends on the room type and the number of people (if there are any guests…"
type textarea "See oleneb toatüübist ja inimeste arvust (kui teiega on ka laps,"
type textarea "This depends on the room type and the number of people (if you have a child wit…"
type textarea "See oleneb toatüübist ja inimeste arvust (kui teiega on ka laps, siis ka"
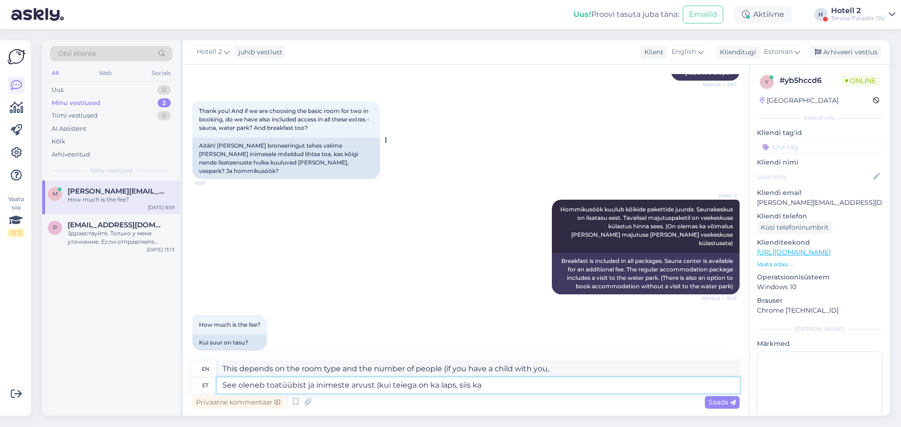
type textarea "This depends on the room type and the number of people (if you have a child wit…"
type textarea "See oleneb toatüübist ja inimeste arvust (kui teiega on ka laps, siis ka lapse"
type textarea "This depends on the room type and the number of people (if you have a child wit…"
type textarea "See oleneb toatüübist ja inimeste arvust (kui teiega on ka laps, siis ka lapse …"
type textarea "This depends on the room type and the number of people (if you have a child wit…"
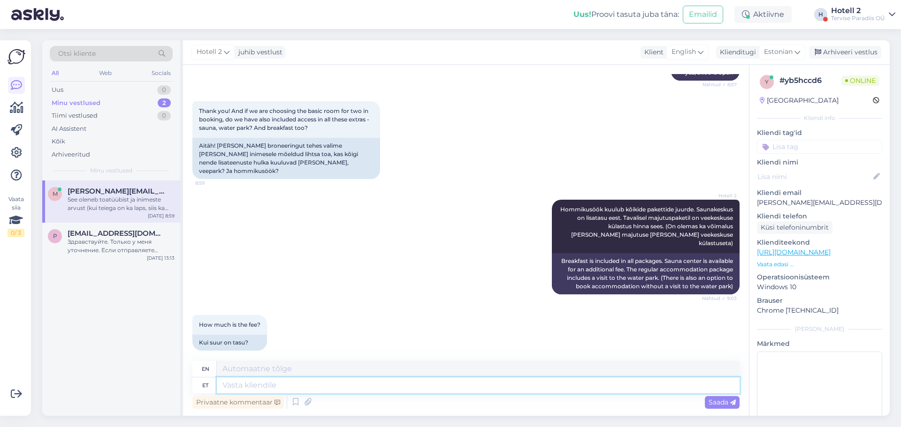
scroll to position [591, 0]
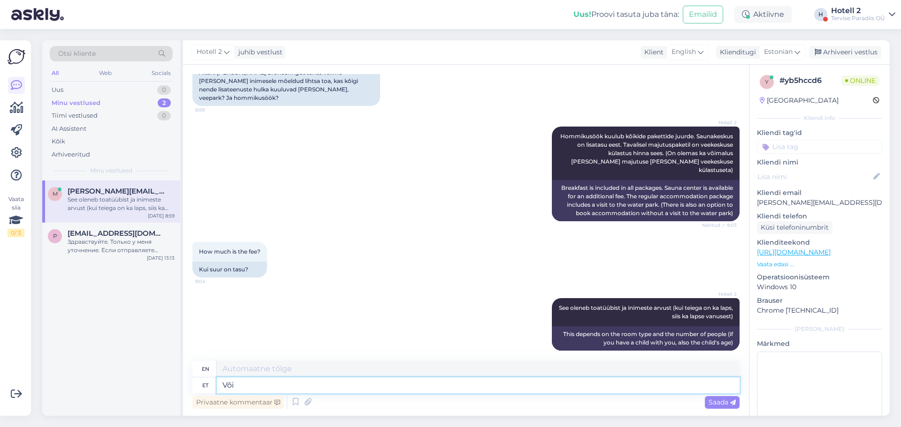
type textarea "Või"
type textarea "Or"
type textarea "Või te"
type textarea "Or you"
type textarea "Või te mõtlesite"
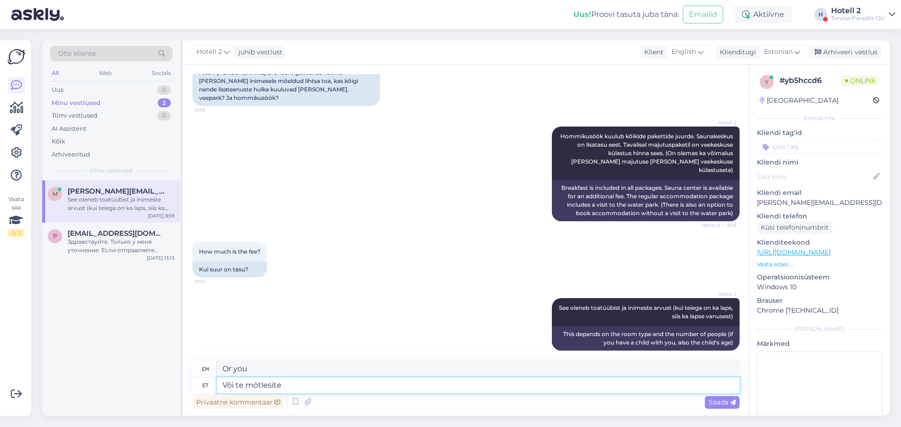
type textarea "Or you thought"
type textarea "Või te mõtlesite saunakeskuse"
type textarea "Or did you mean sauna center?"
type textarea "Või te mõtlesite saunakeskuse tasu"
type textarea "Or you meant sauna center fee"
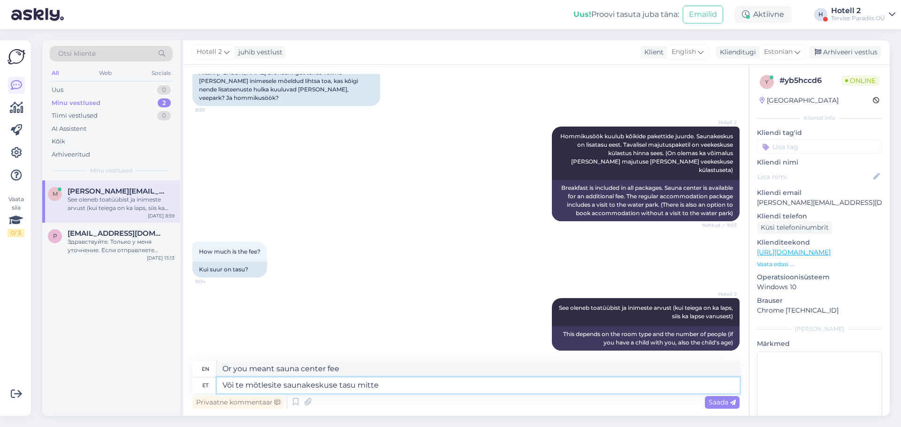
type textarea "Või te mõtlesite saunakeskuse tasu mitte"
type textarea "Or you meant sauna center fee not"
type textarea "Või te mõtlesite saunakeskuse tasu mitte majutust?"
type textarea "Or did you mean the sauna center fee, not the accommodation?"
type textarea "Või te mõtlesite saunakeskuse tasu mitte majutust?"
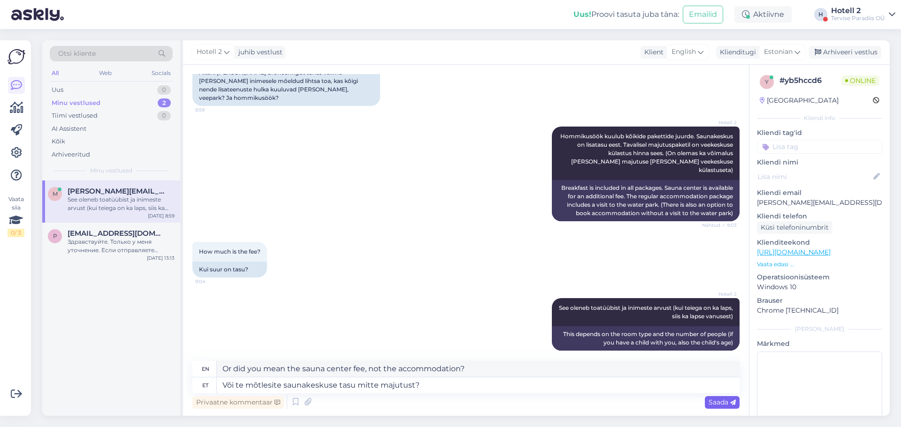
click at [717, 402] on span "Saada" at bounding box center [722, 402] width 27 height 8
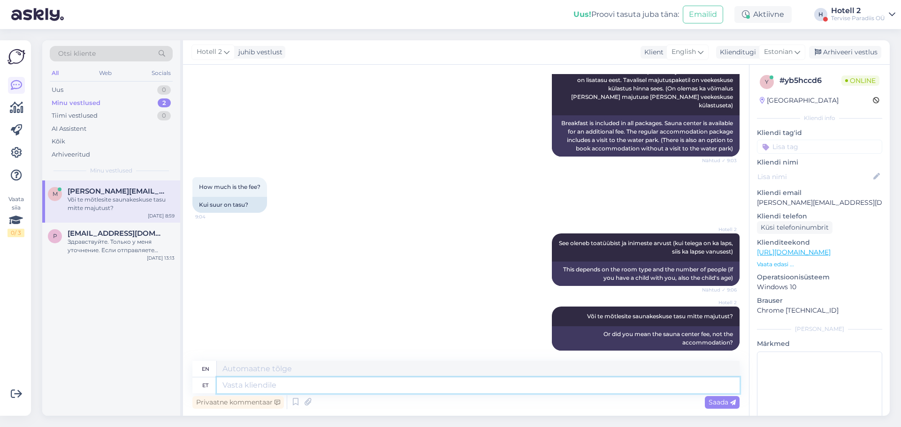
click at [280, 389] on textarea at bounding box center [478, 386] width 523 height 16
type textarea "saunakeskus"
type textarea "[GEOGRAPHIC_DATA]"
type textarea "saunakeskus täiskasvanule"
type textarea "sauna center for adults"
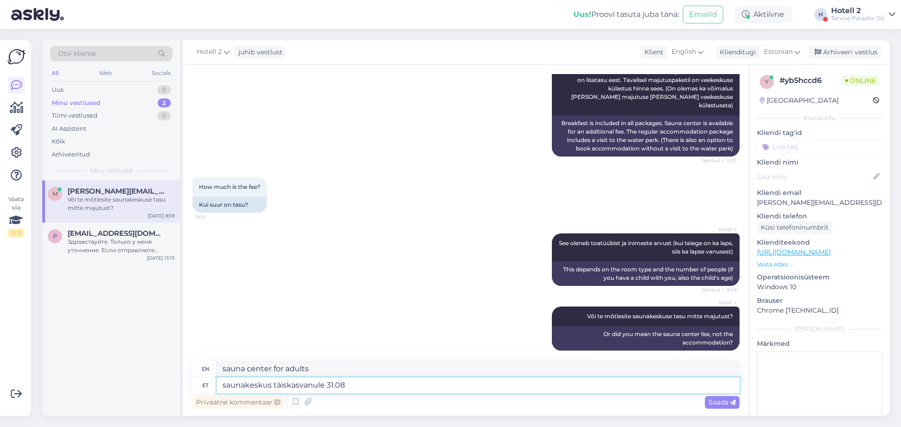
type textarea "saunakeskus täiskasvanule 31.08"
type textarea "sauna center for adults 31.08"
type textarea "saunakeskus täiskasvanule 31.08 on"
type textarea "sauna center for adults on 31.08 ."
type textarea "saunakeskus täiskasvanule 31.08 on 9"
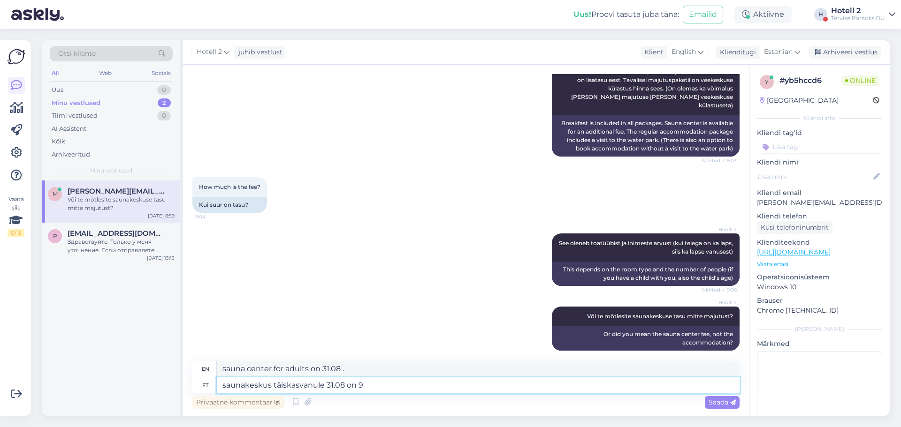
type textarea "sauna center for adults 31.08 is 9"
type textarea "saunakeskus täiskasvanule 31.08 on 9 EUR"
type textarea "sauna center for adults on 31.08 is 9 EUR"
type textarea "saunakeskus täiskasvanule 31.08 on 9 EUR"
click at [710, 398] on div "Saada" at bounding box center [722, 402] width 35 height 13
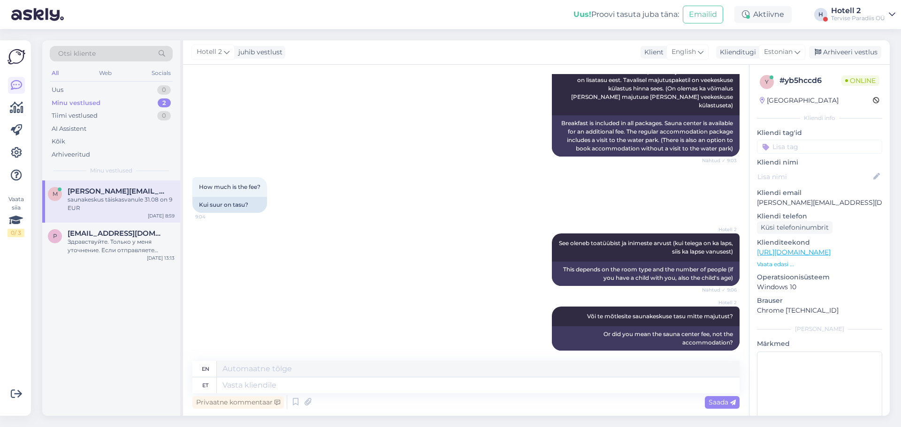
scroll to position [712, 0]
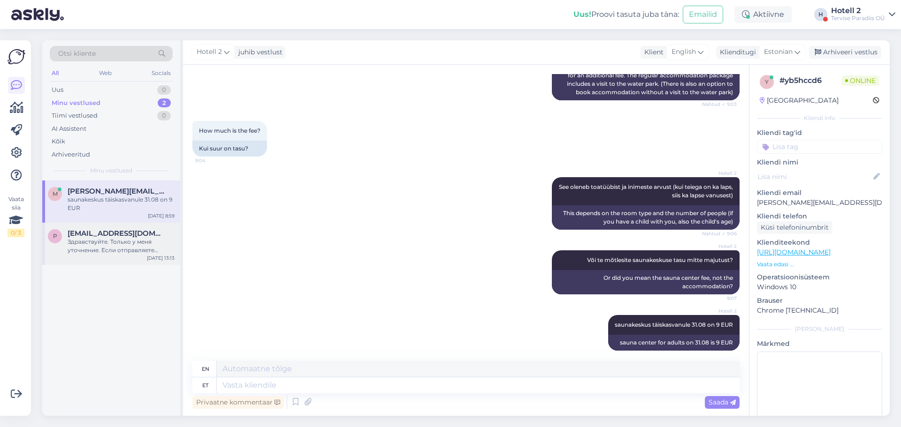
click at [104, 248] on div "Здравствуйте. Только у меня уточнение. Если отправляете Омнивой, то по адресу: …" at bounding box center [121, 246] width 107 height 17
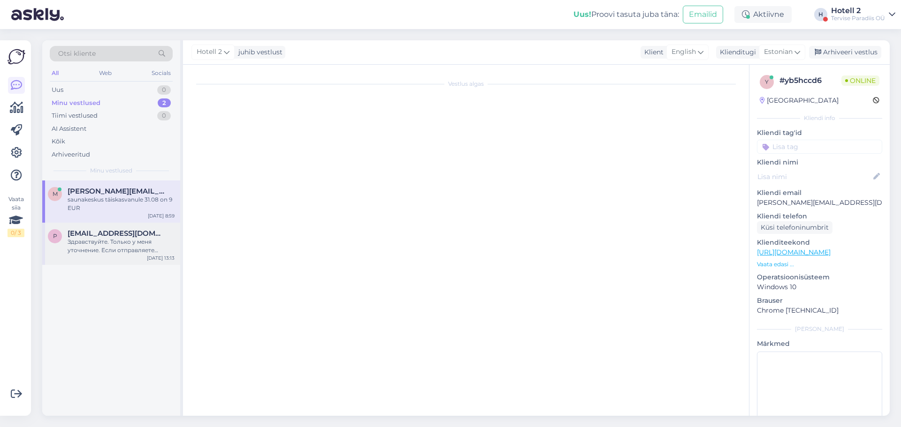
scroll to position [805, 0]
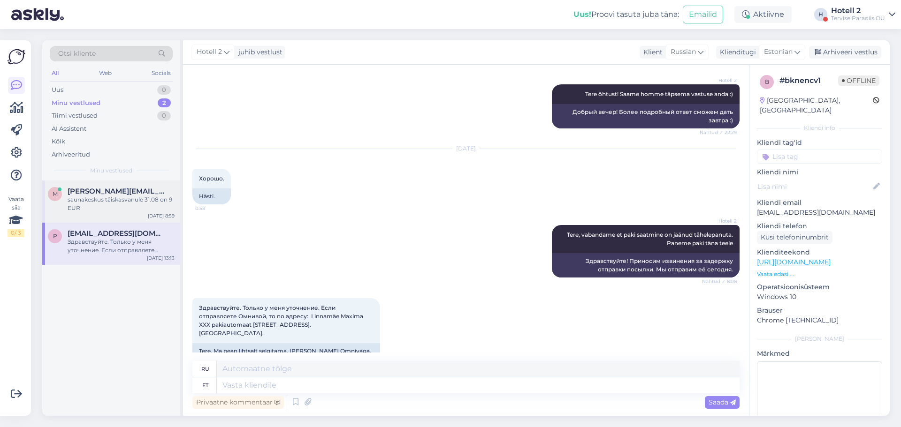
click at [103, 201] on div "saunakeskus täiskasvanule 31.08 on 9 EUR" at bounding box center [121, 204] width 107 height 17
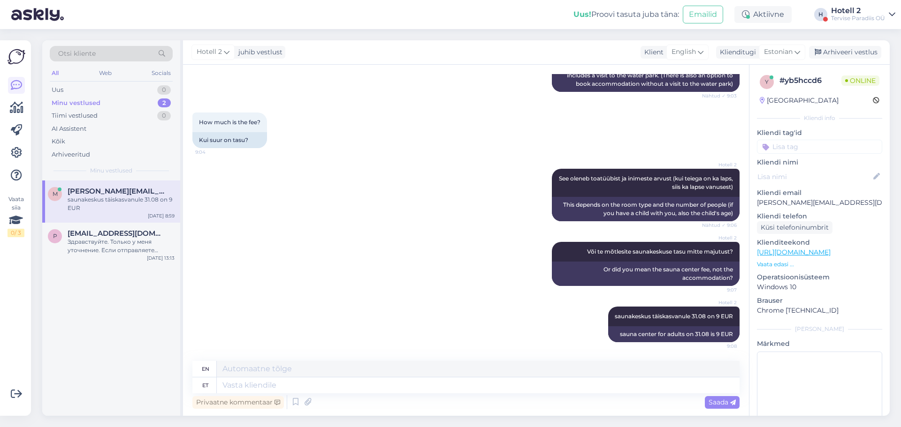
scroll to position [535, 0]
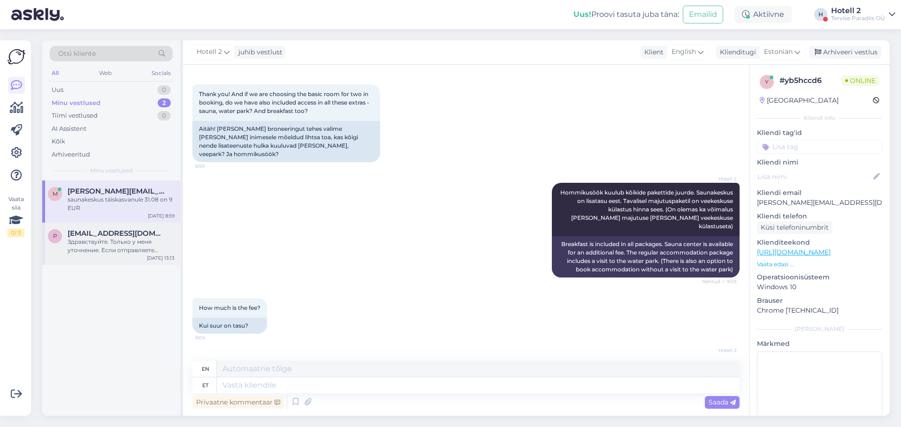
click at [99, 245] on div "Здравствуйте. Только у меня уточнение. Если отправляете Омнивой, то по адресу: …" at bounding box center [121, 246] width 107 height 17
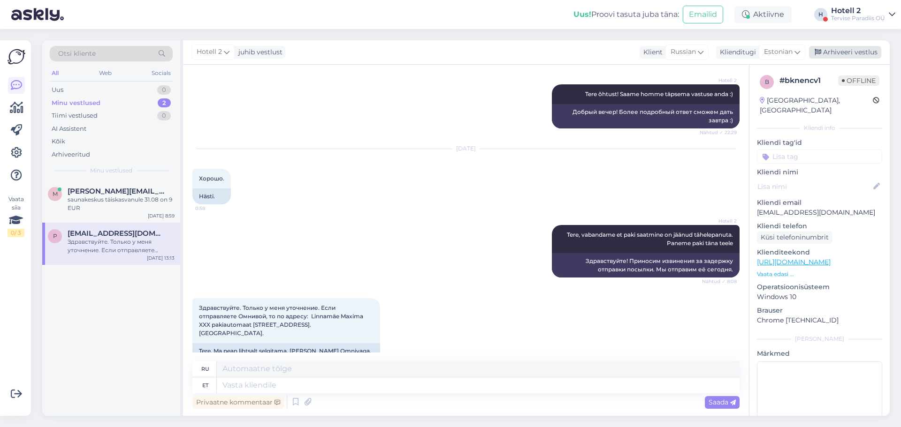
click at [850, 51] on div "Arhiveeri vestlus" at bounding box center [845, 52] width 72 height 13
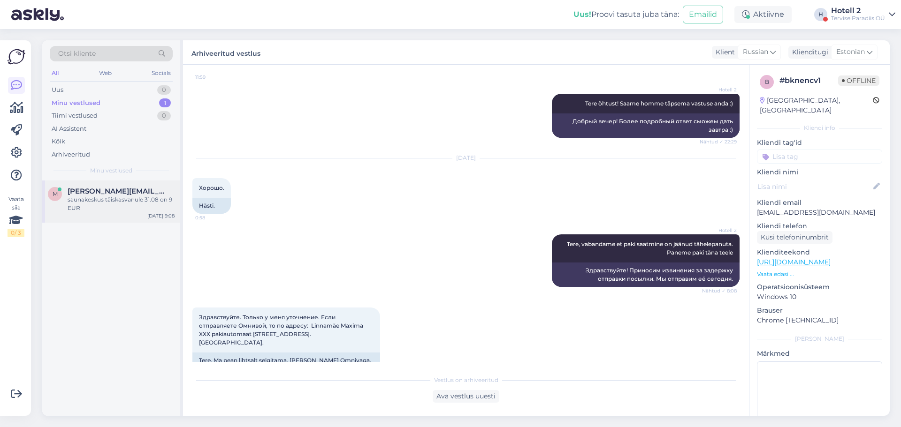
click at [143, 199] on div "saunakeskus täiskasvanule 31.08 on 9 EUR" at bounding box center [121, 204] width 107 height 17
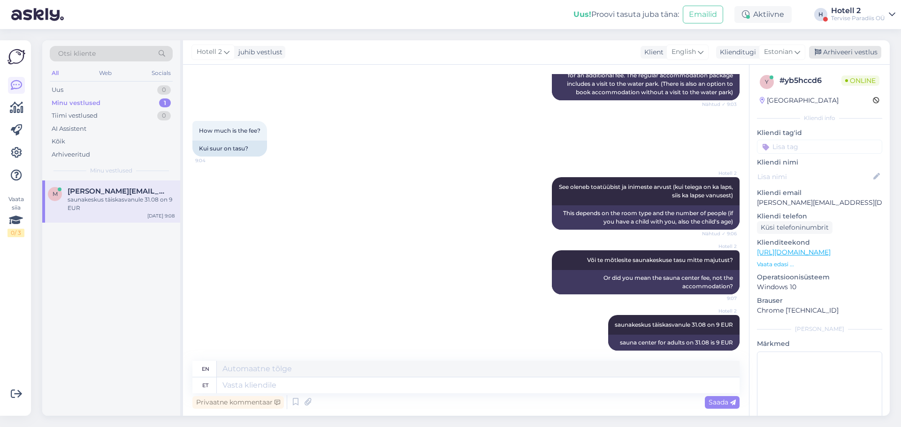
click at [840, 53] on div "Arhiveeri vestlus" at bounding box center [845, 52] width 72 height 13
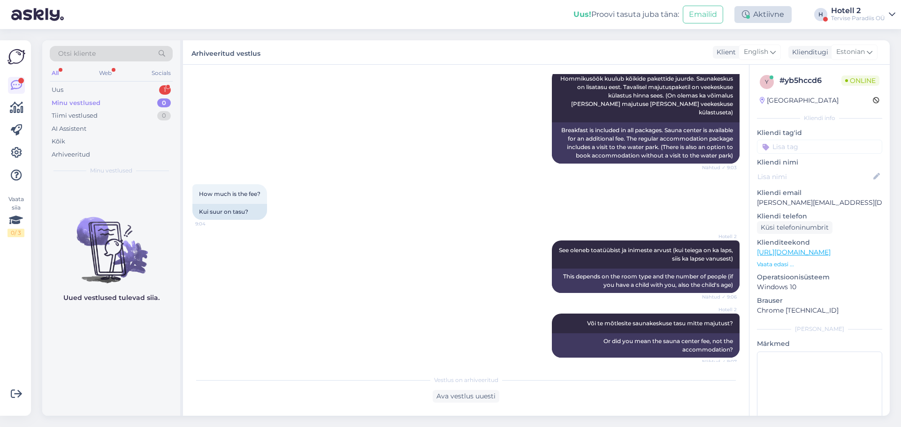
scroll to position [743, 0]
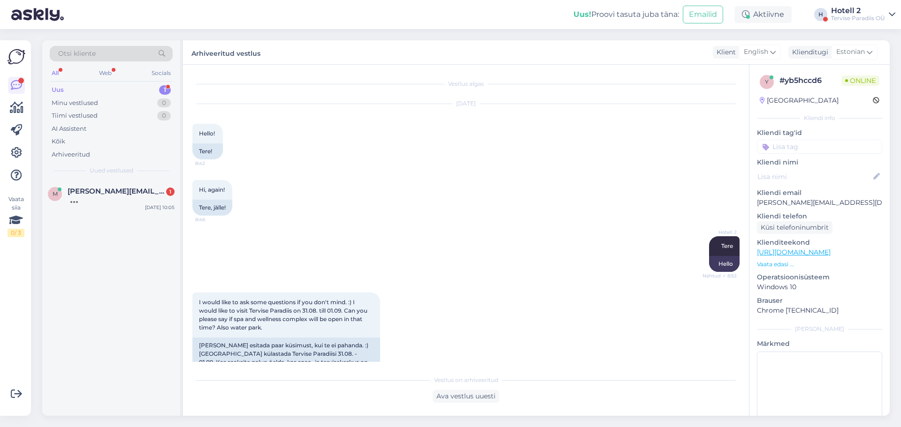
scroll to position [743, 0]
